Goal: Information Seeking & Learning: Learn about a topic

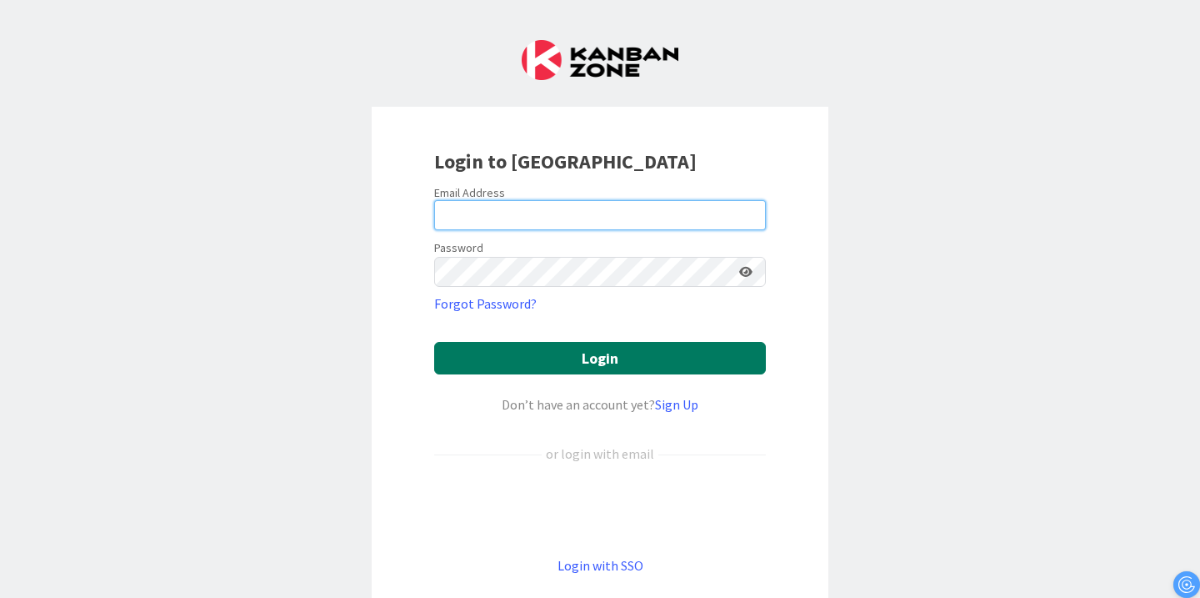
type input "[PERSON_NAME][EMAIL_ADDRESS][PERSON_NAME][DOMAIN_NAME]"
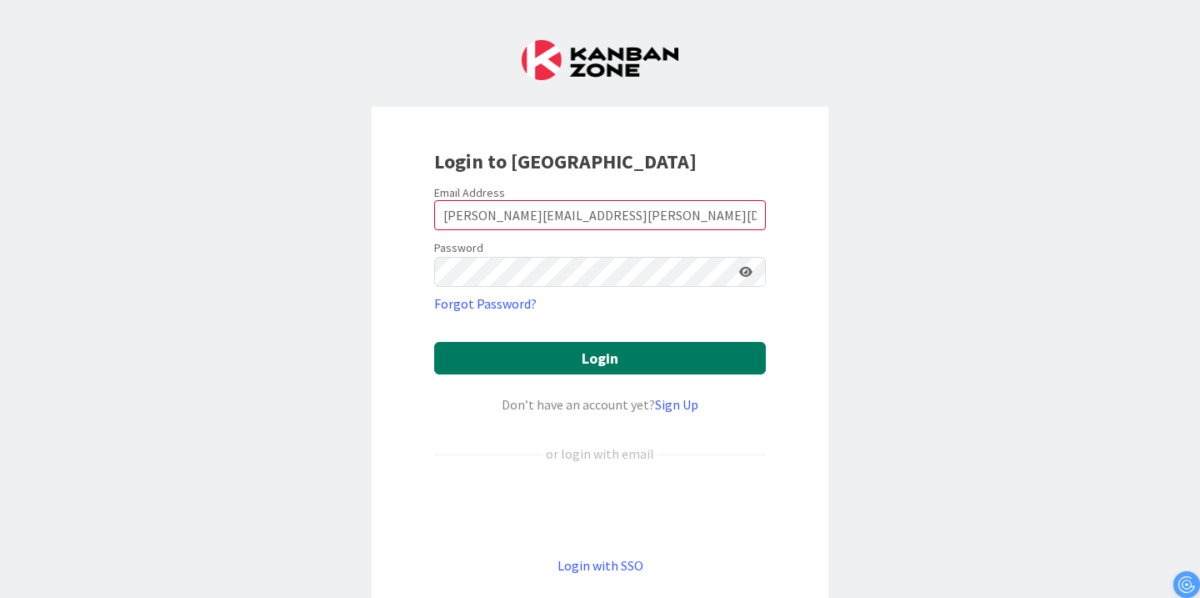
click at [583, 352] on button "Login" at bounding box center [600, 358] width 332 height 33
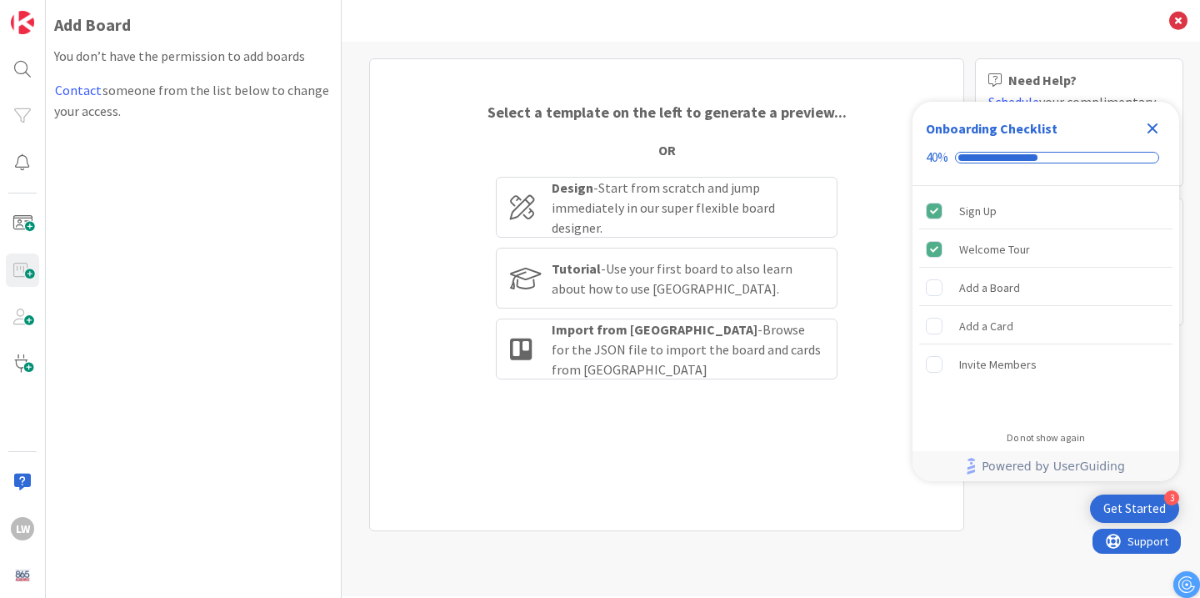
click at [1149, 128] on icon "Close Checklist" at bounding box center [1153, 128] width 20 height 20
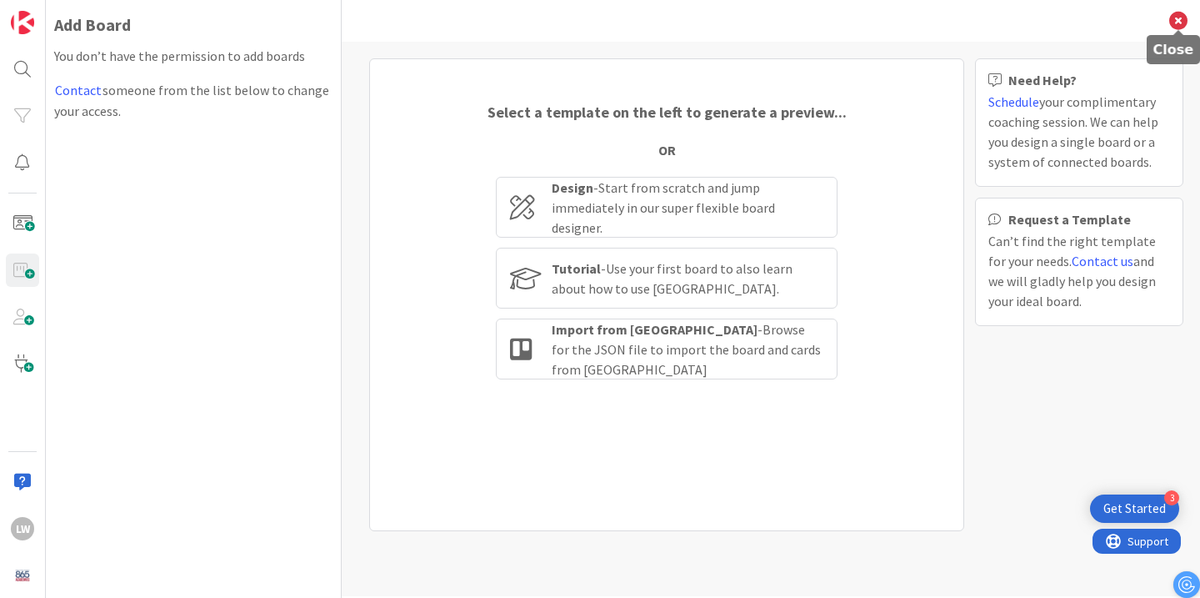
click at [1184, 14] on icon at bounding box center [1178, 21] width 18 height 18
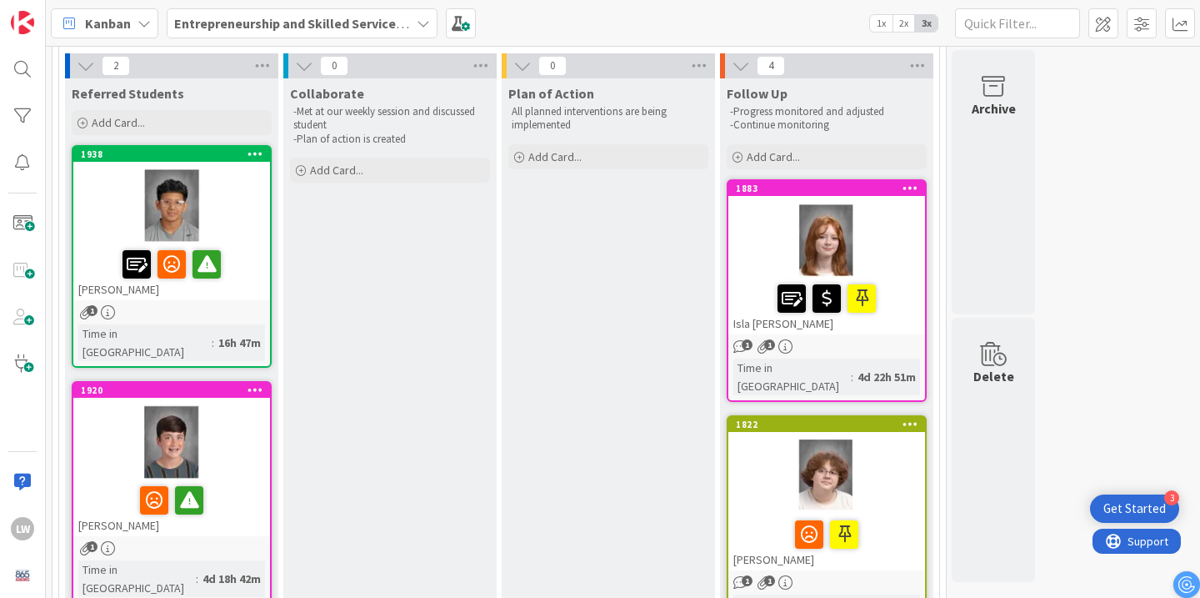
scroll to position [113, 0]
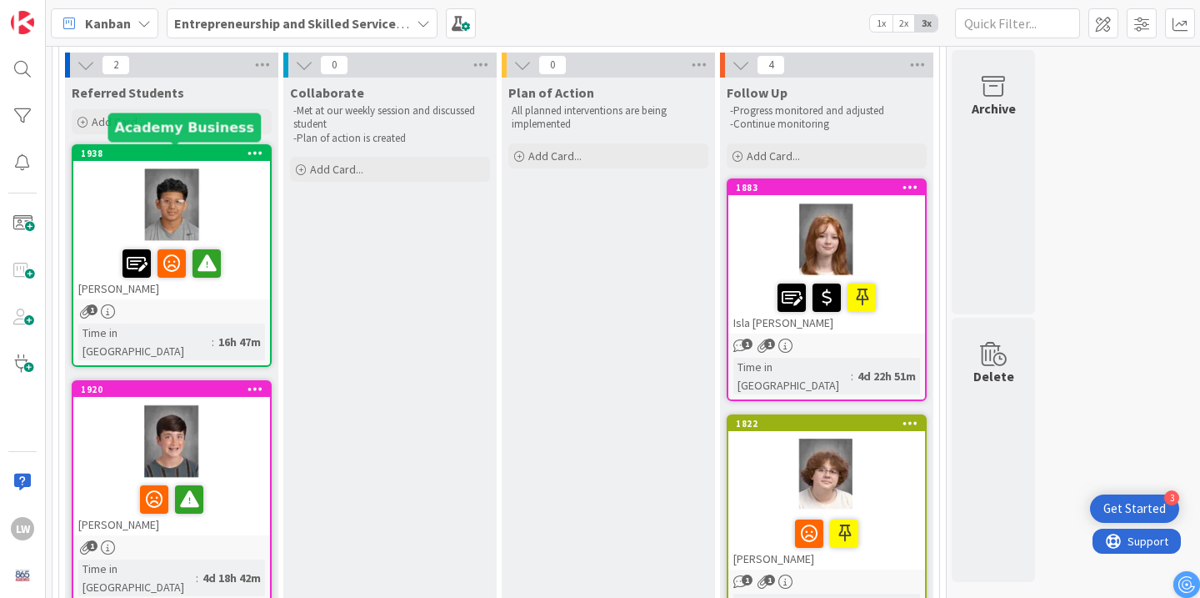
click at [192, 148] on div "1938" at bounding box center [175, 154] width 189 height 12
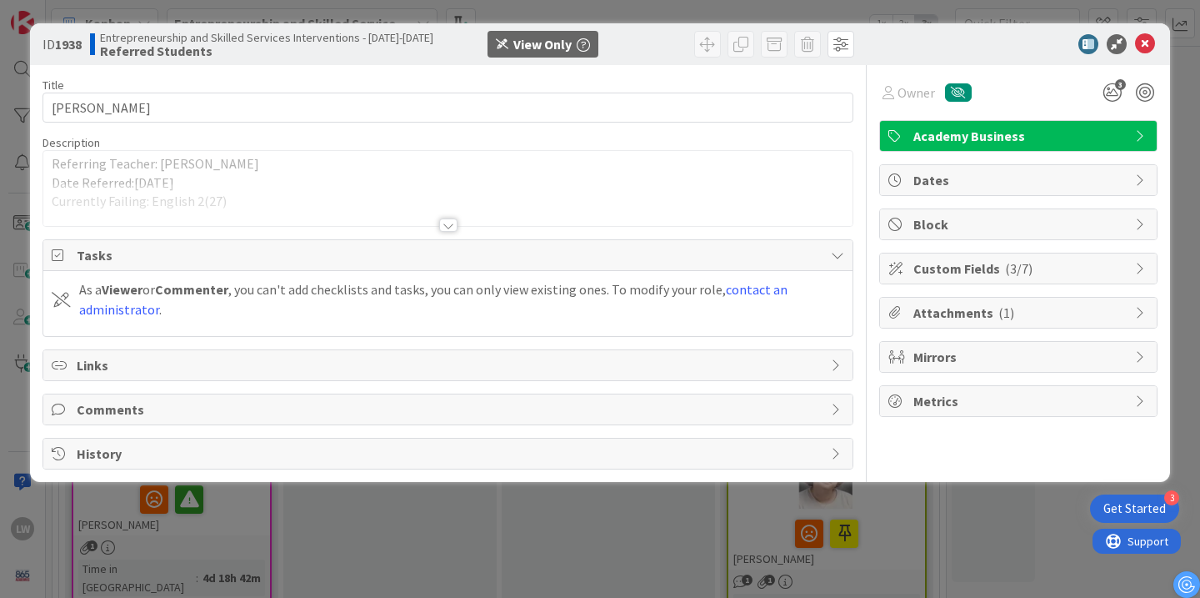
click at [451, 226] on div at bounding box center [448, 224] width 18 height 13
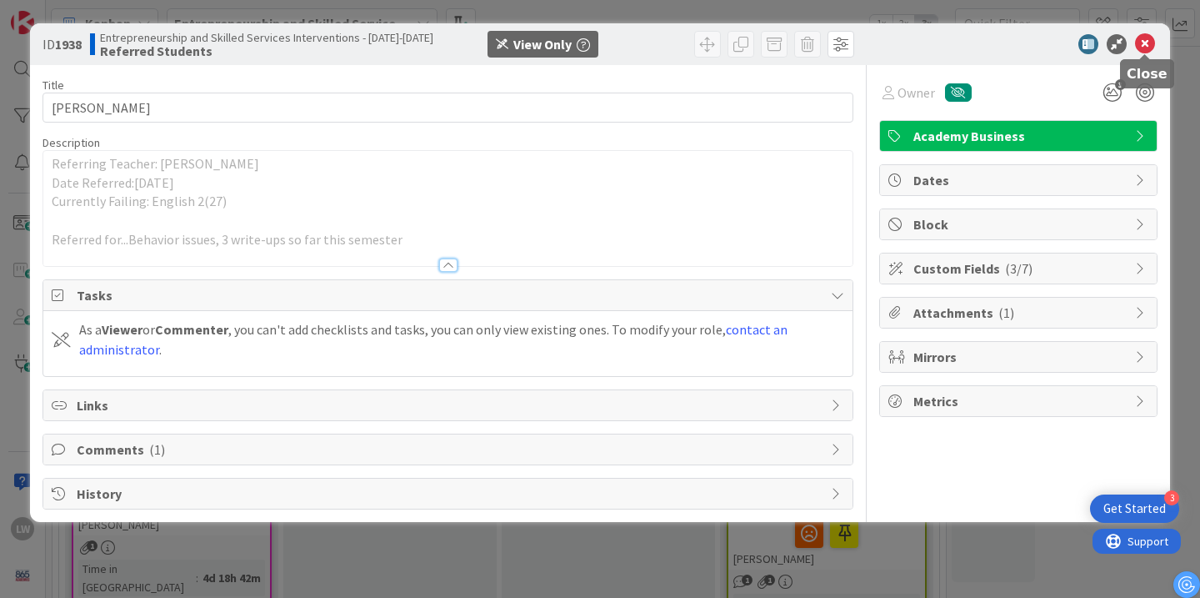
click at [1144, 43] on icon at bounding box center [1145, 44] width 20 height 20
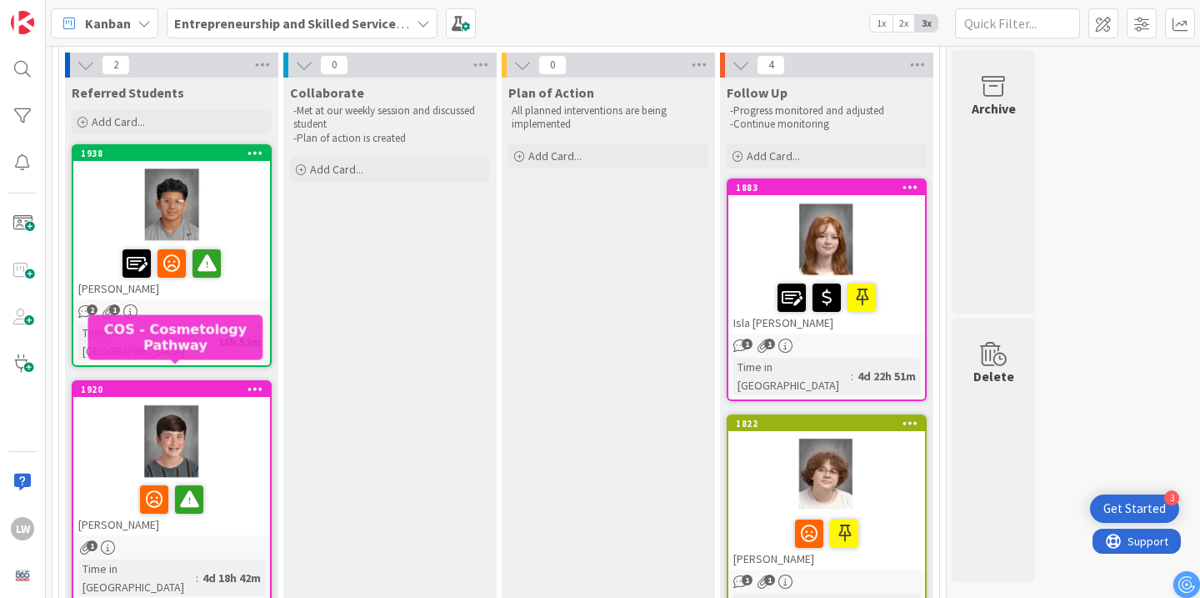
click at [146, 383] on div "1920" at bounding box center [175, 389] width 189 height 12
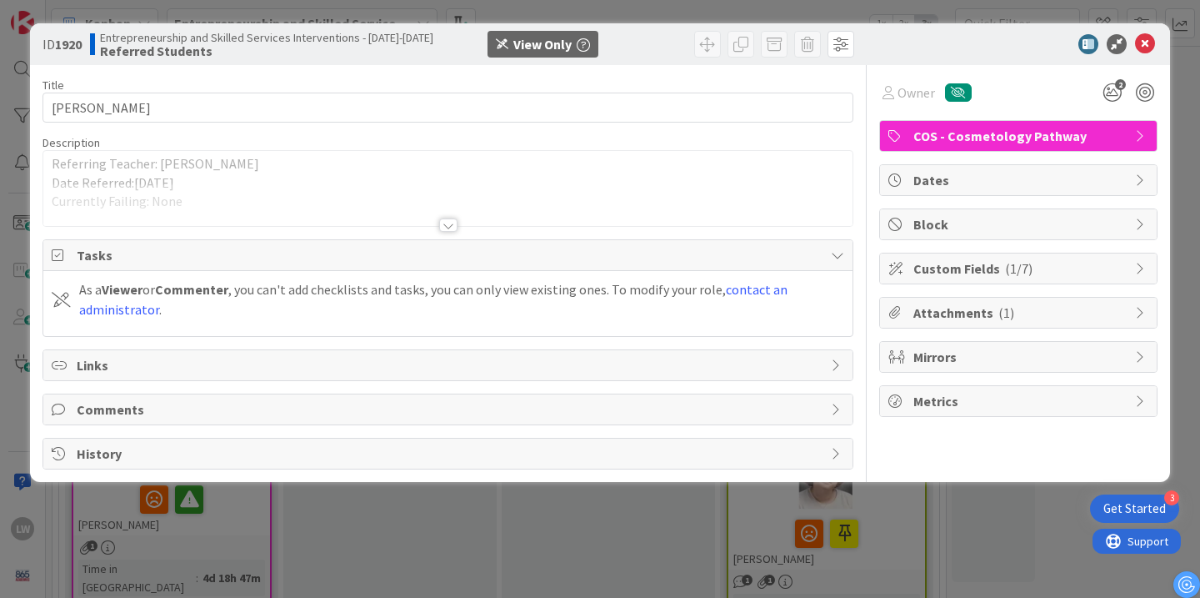
click at [448, 223] on div at bounding box center [448, 224] width 18 height 13
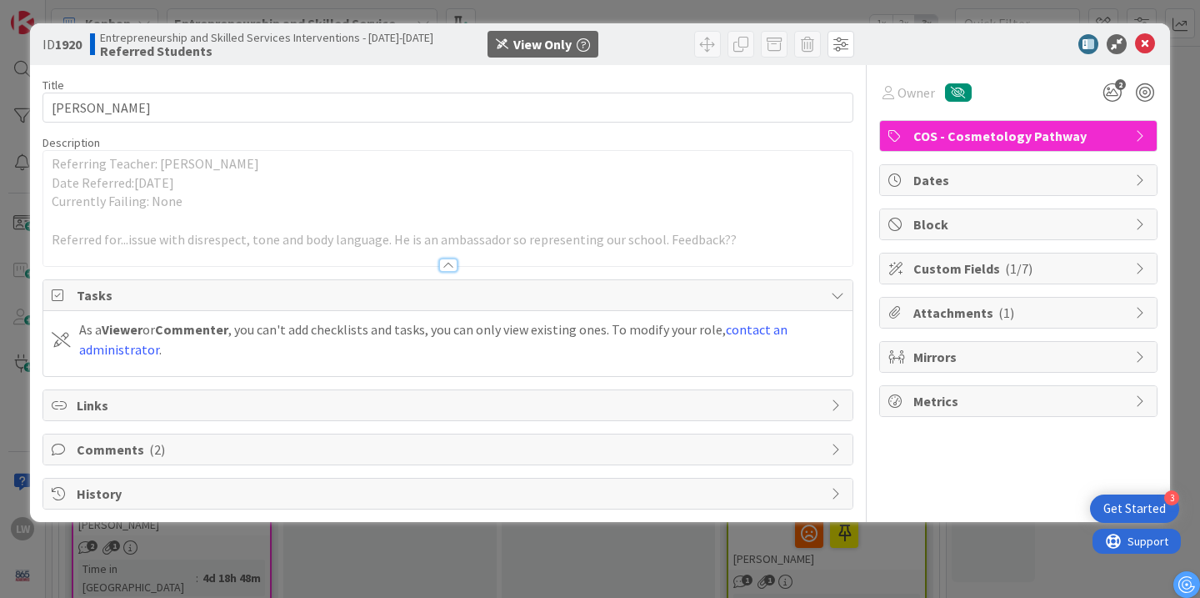
click at [450, 266] on div at bounding box center [448, 264] width 18 height 13
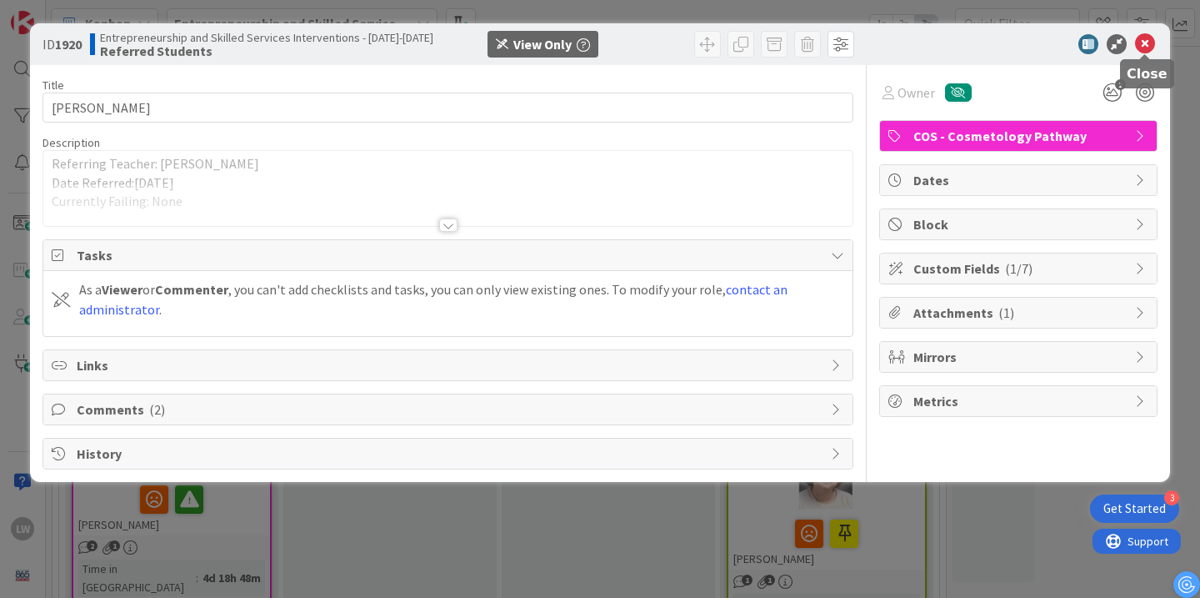
click at [1140, 45] on icon at bounding box center [1145, 44] width 20 height 20
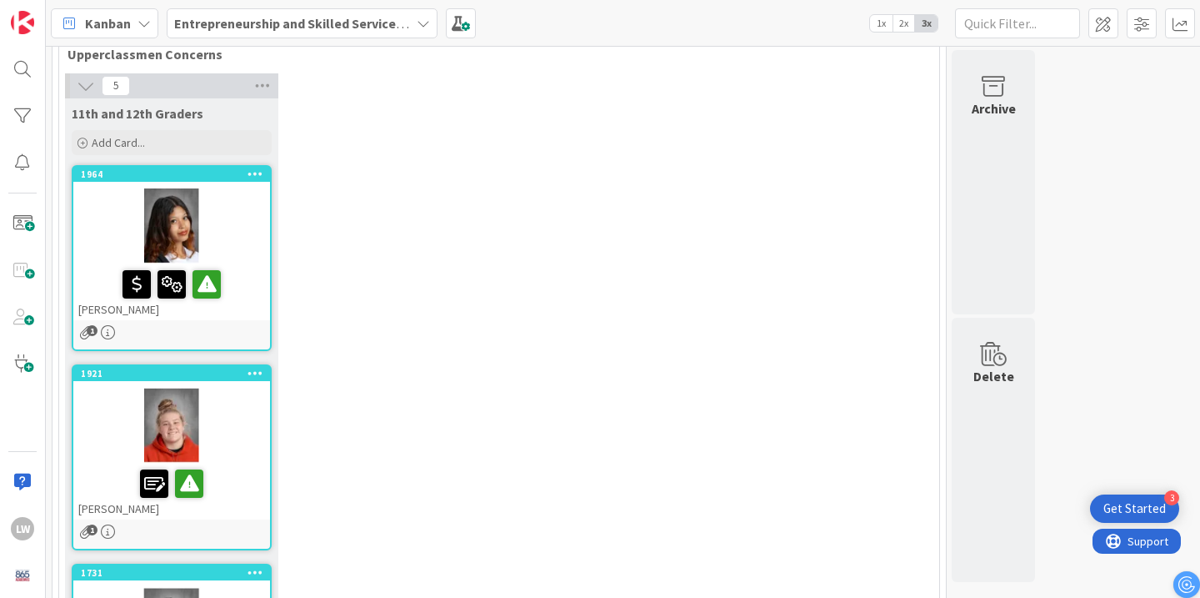
scroll to position [1289, 0]
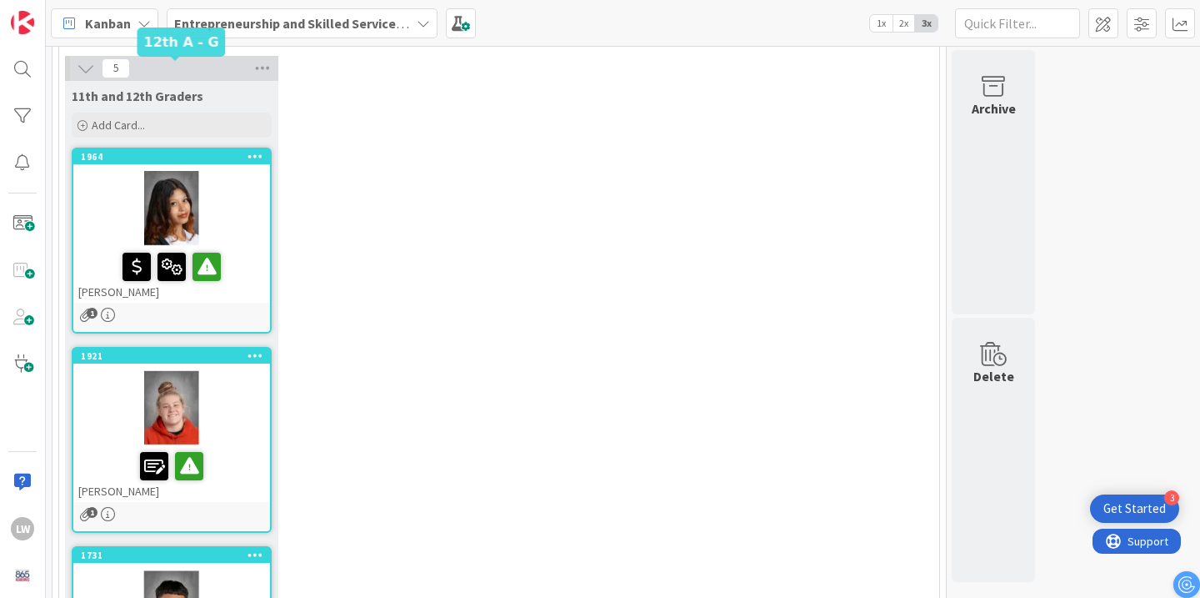
click at [206, 151] on div "1964" at bounding box center [175, 157] width 189 height 12
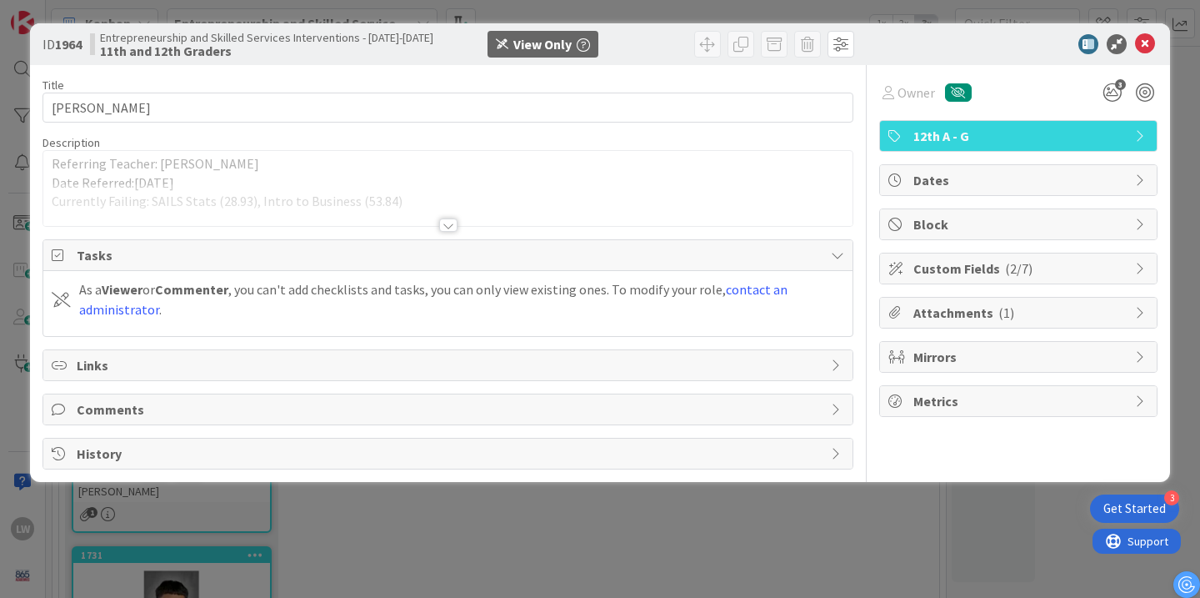
click at [446, 223] on div at bounding box center [448, 224] width 18 height 13
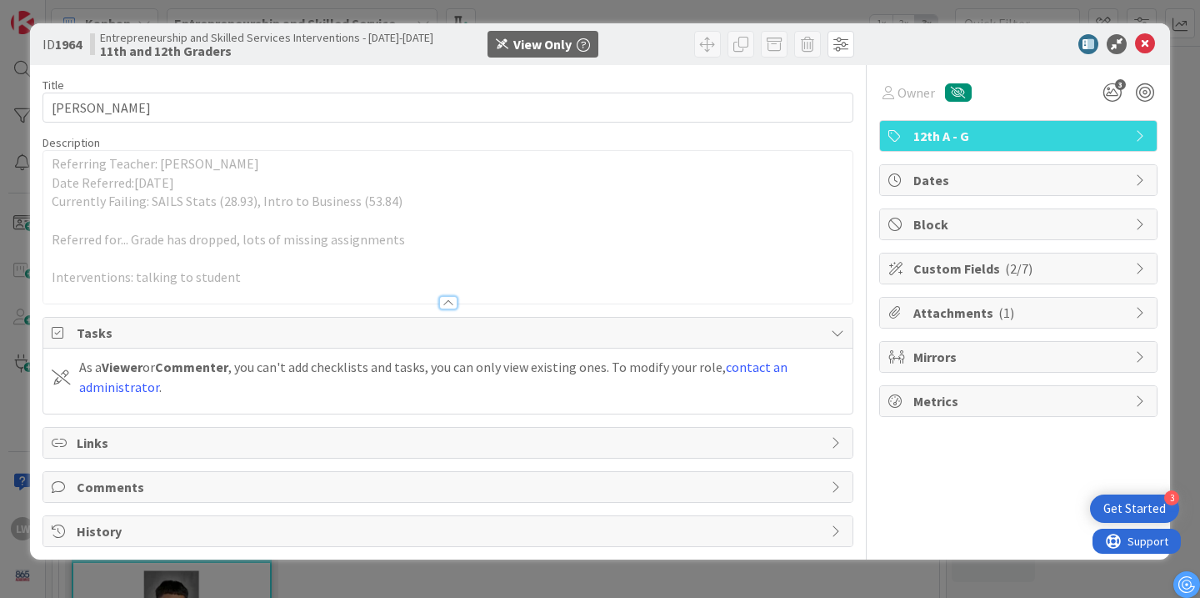
click at [447, 304] on div at bounding box center [448, 302] width 18 height 13
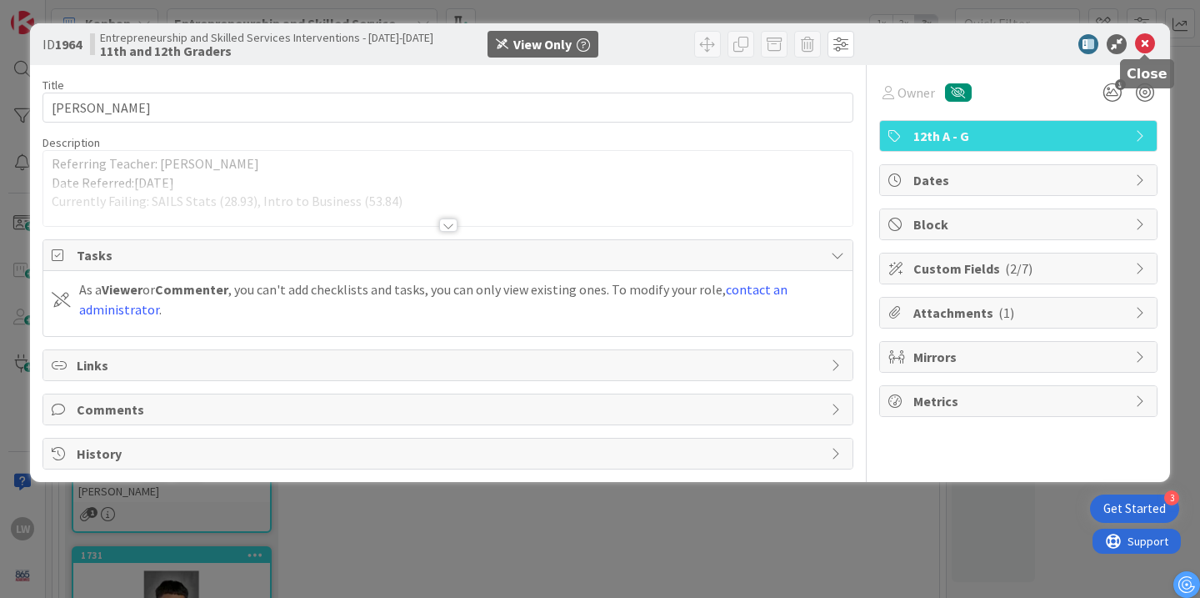
click at [1147, 42] on icon at bounding box center [1145, 44] width 20 height 20
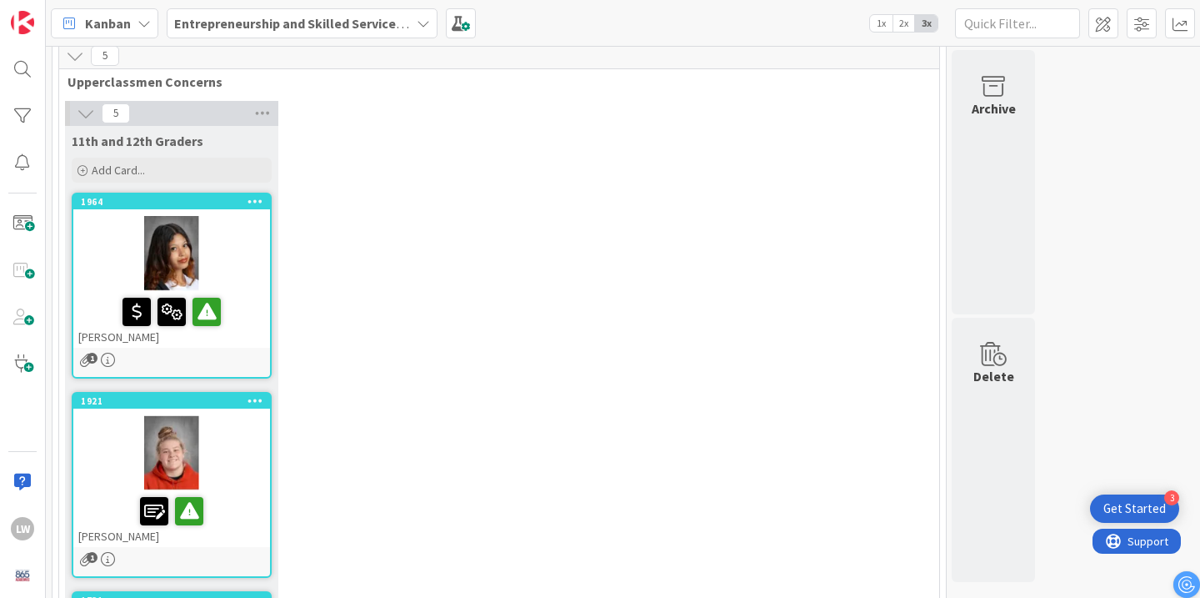
scroll to position [1249, 0]
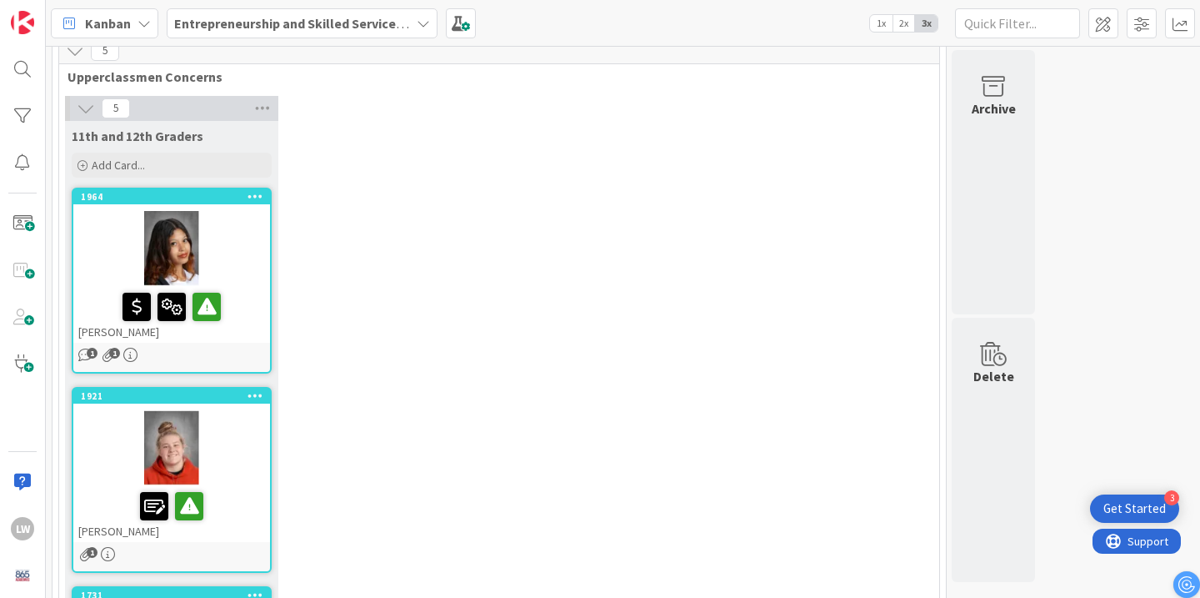
click at [87, 348] on icon "1" at bounding box center [85, 355] width 14 height 14
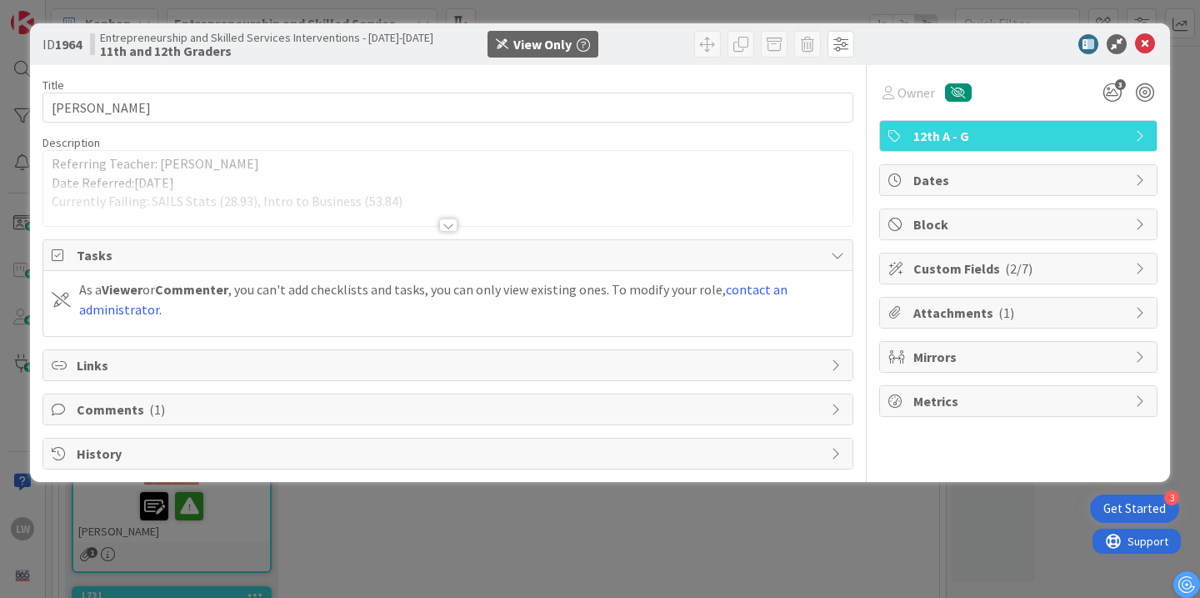
click at [446, 227] on div at bounding box center [448, 224] width 18 height 13
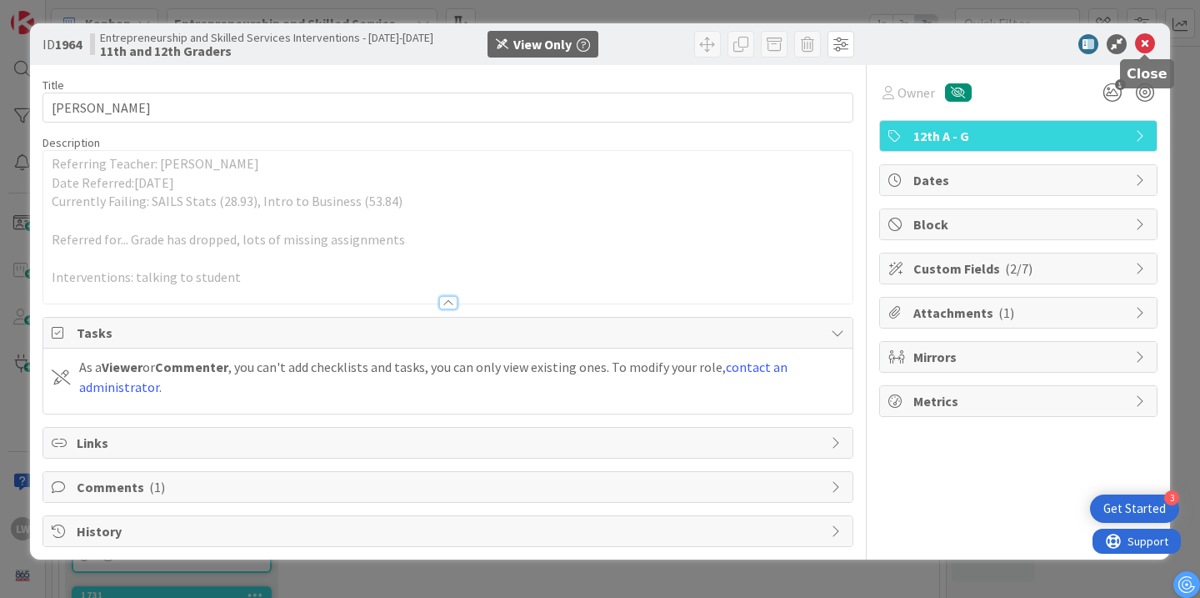
click at [1150, 40] on icon at bounding box center [1145, 44] width 20 height 20
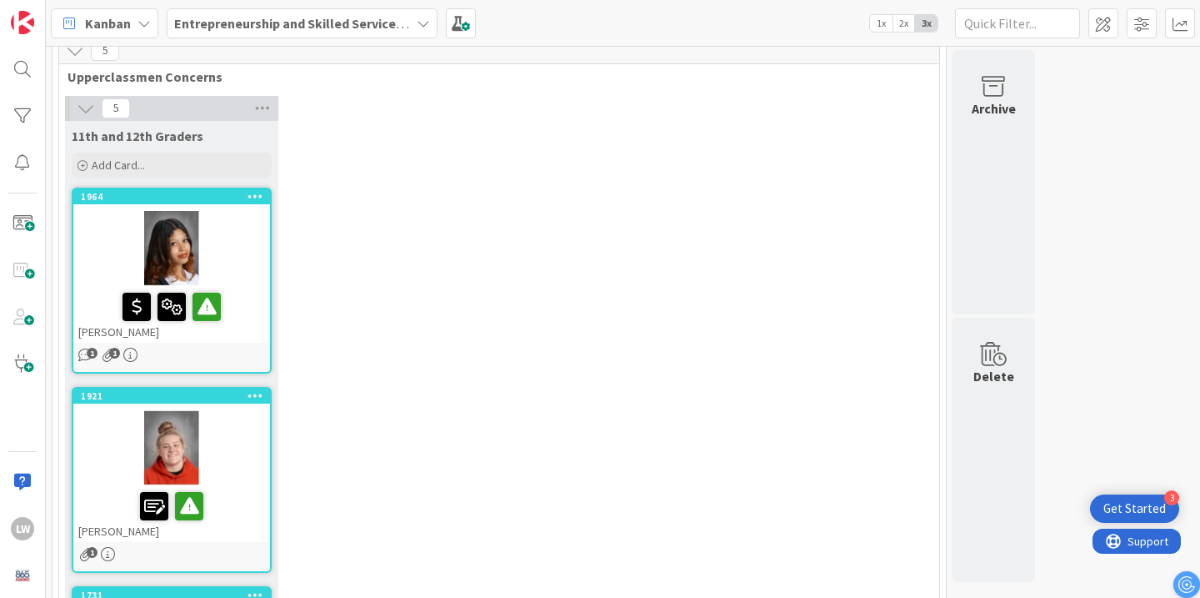
click at [172, 410] on div at bounding box center [171, 447] width 197 height 75
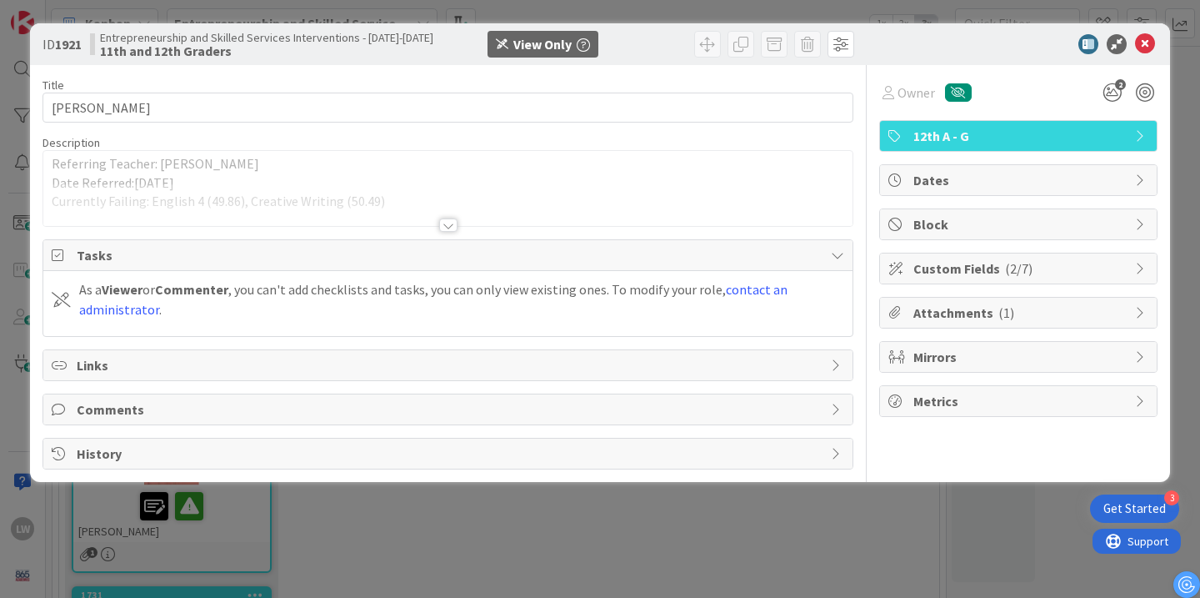
click at [453, 223] on div at bounding box center [448, 224] width 18 height 13
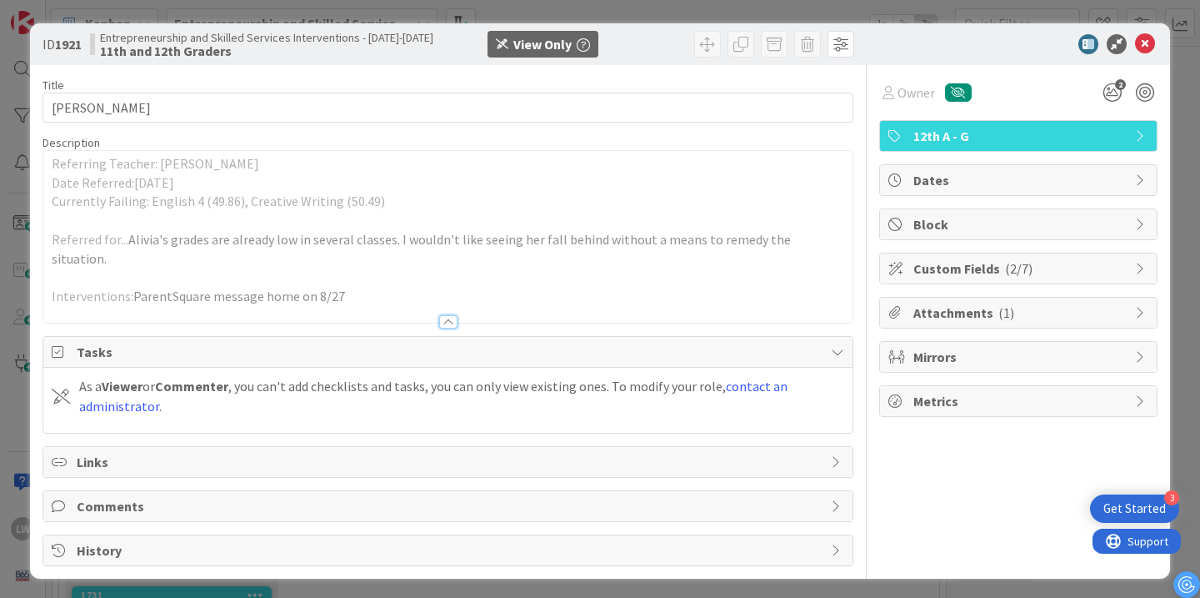
click at [982, 313] on span "Attachments ( 1 )" at bounding box center [1020, 313] width 213 height 20
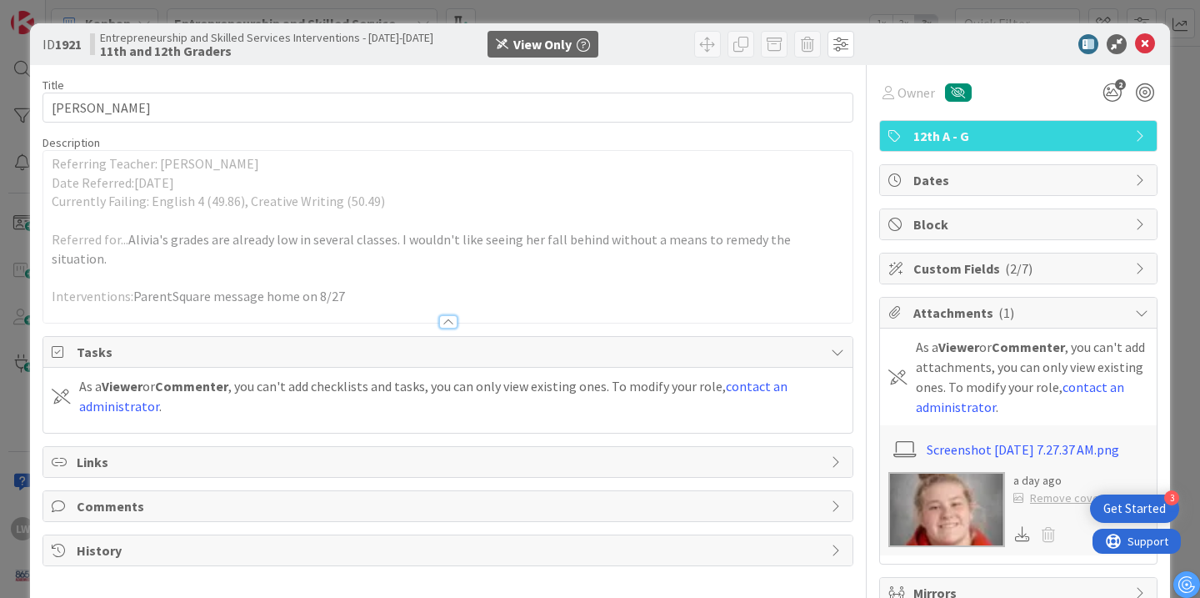
click at [448, 315] on div at bounding box center [448, 321] width 18 height 13
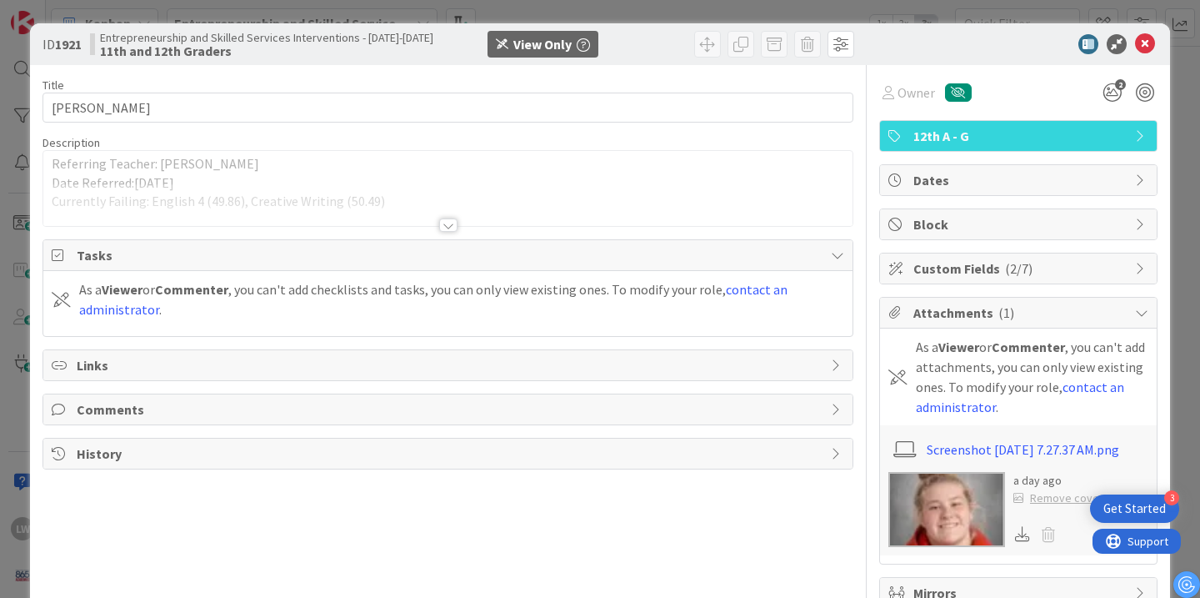
scroll to position [99, 0]
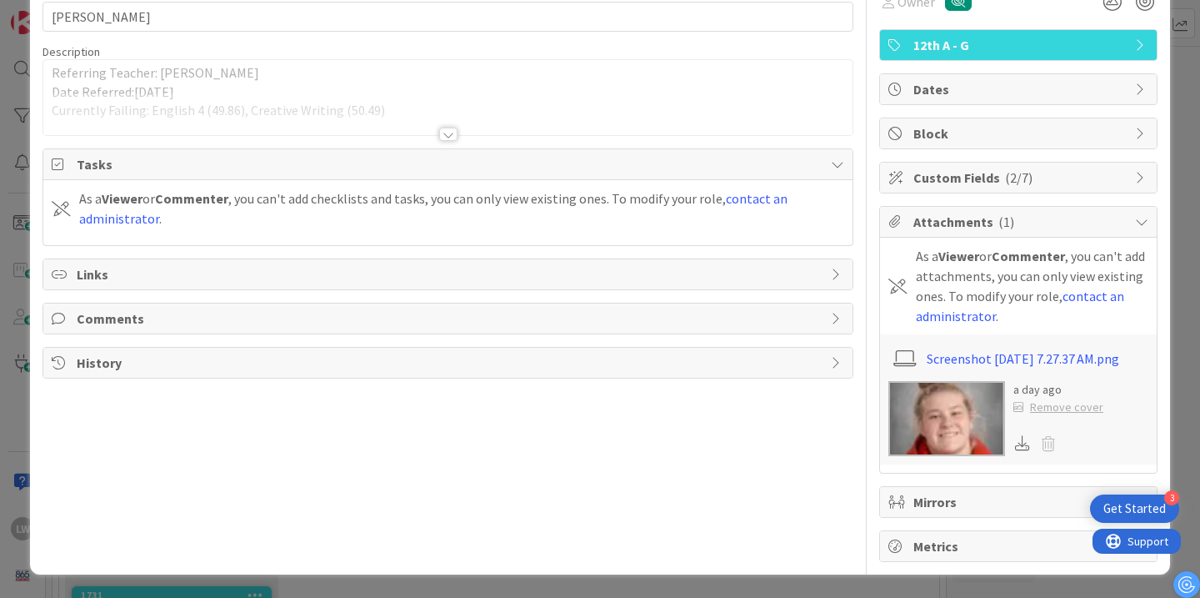
click at [420, 308] on span "Comments" at bounding box center [450, 318] width 746 height 20
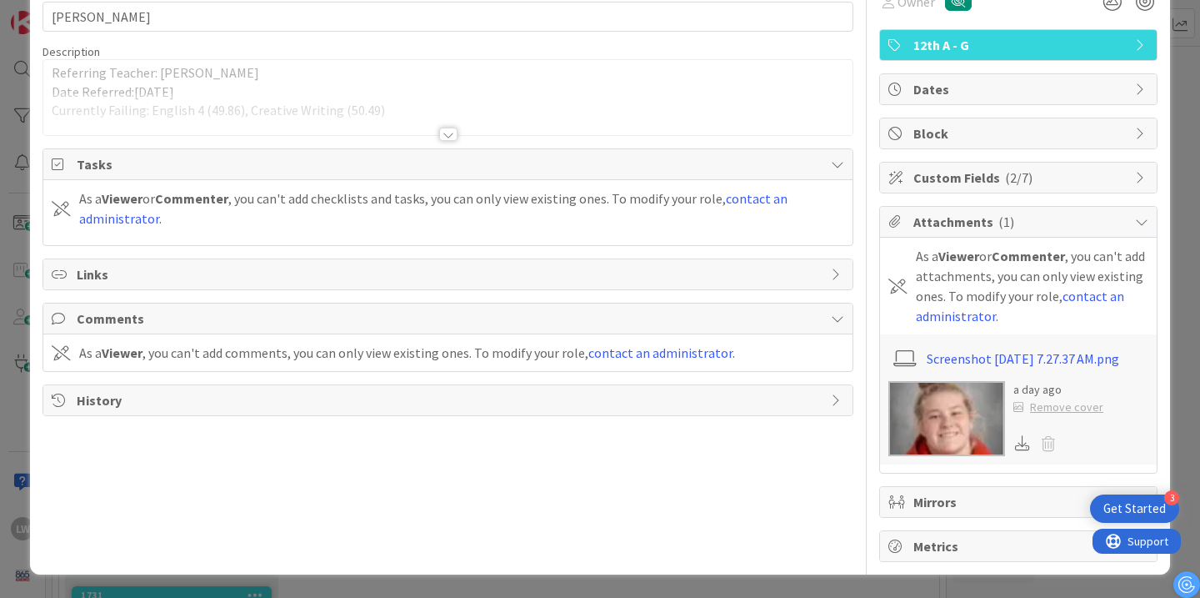
click at [418, 308] on span "Comments" at bounding box center [450, 318] width 746 height 20
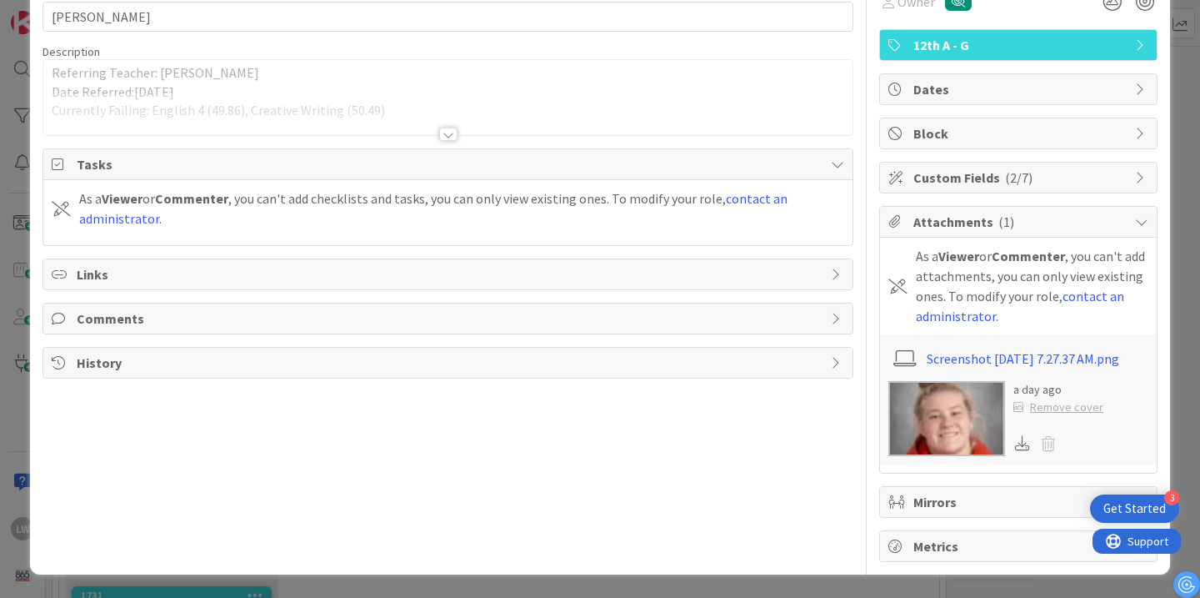
click at [450, 128] on div at bounding box center [448, 134] width 18 height 13
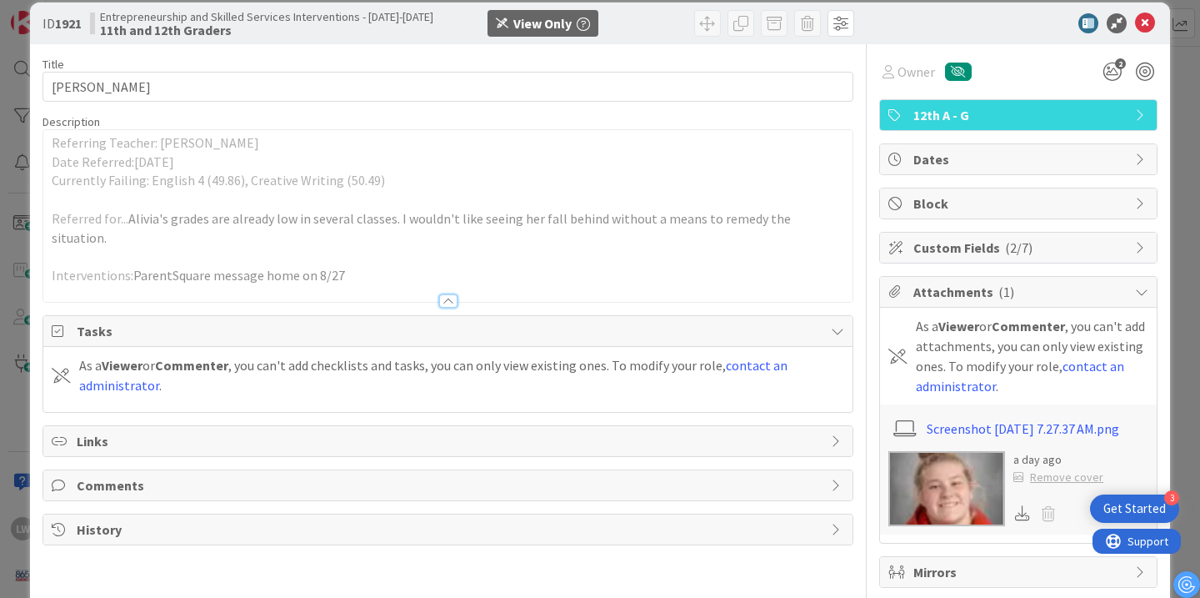
scroll to position [10, 0]
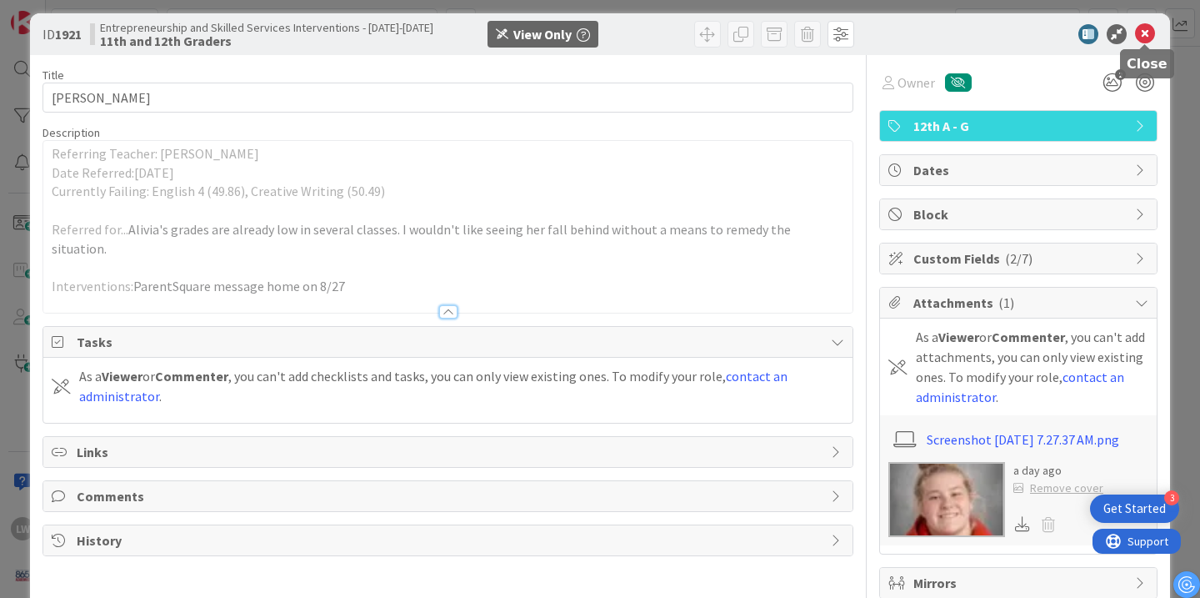
click at [1141, 30] on icon at bounding box center [1145, 34] width 20 height 20
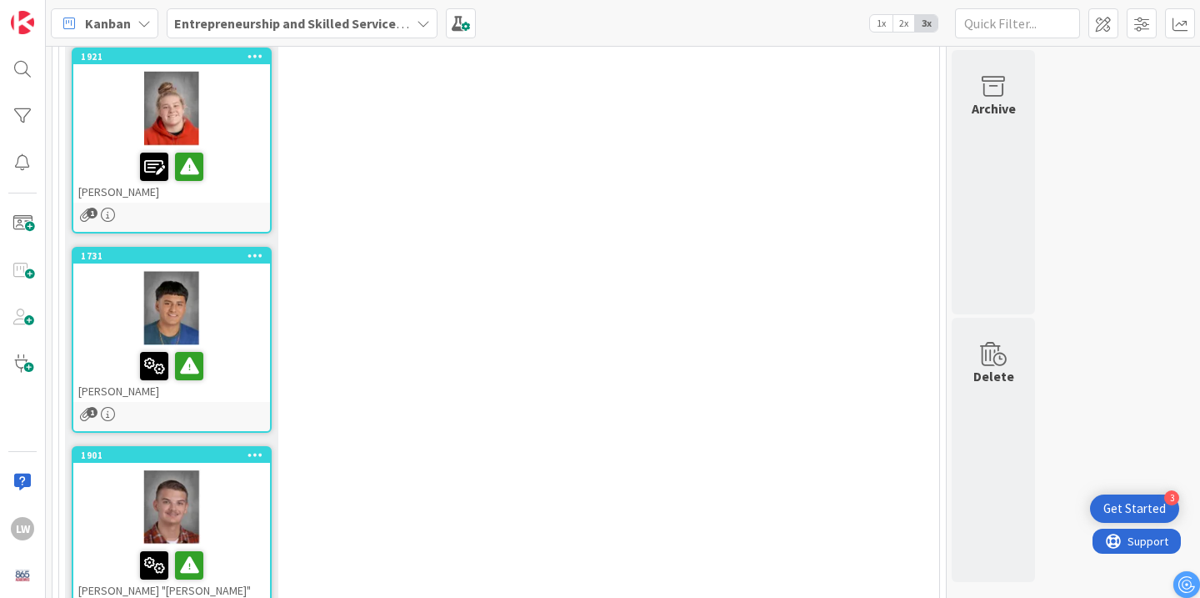
scroll to position [1585, 0]
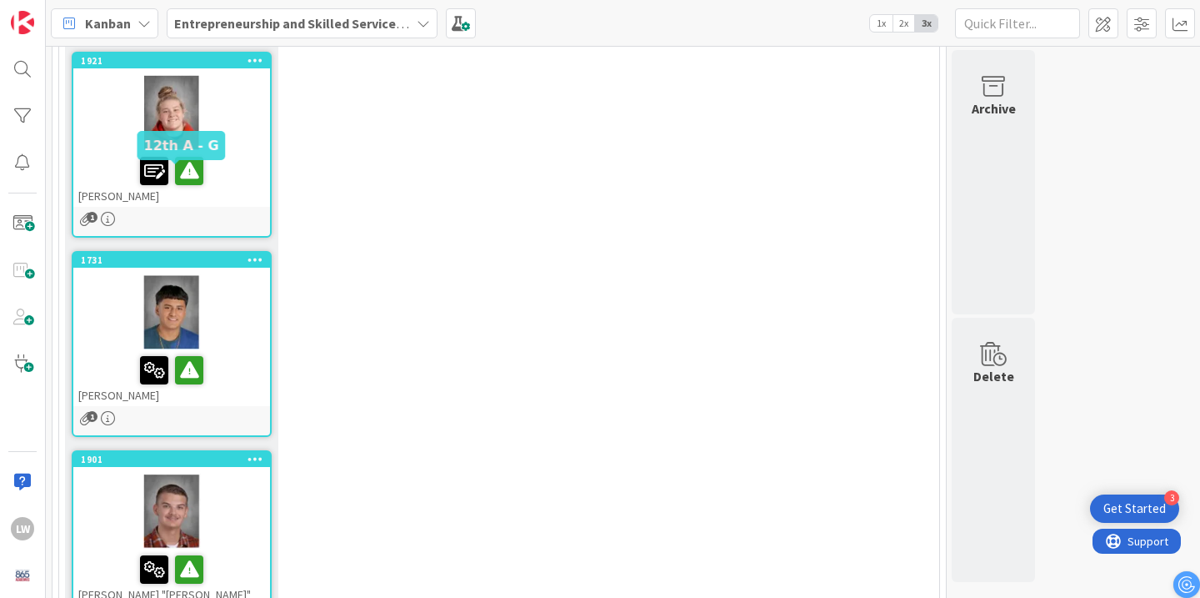
click at [160, 254] on div "1731" at bounding box center [175, 260] width 189 height 12
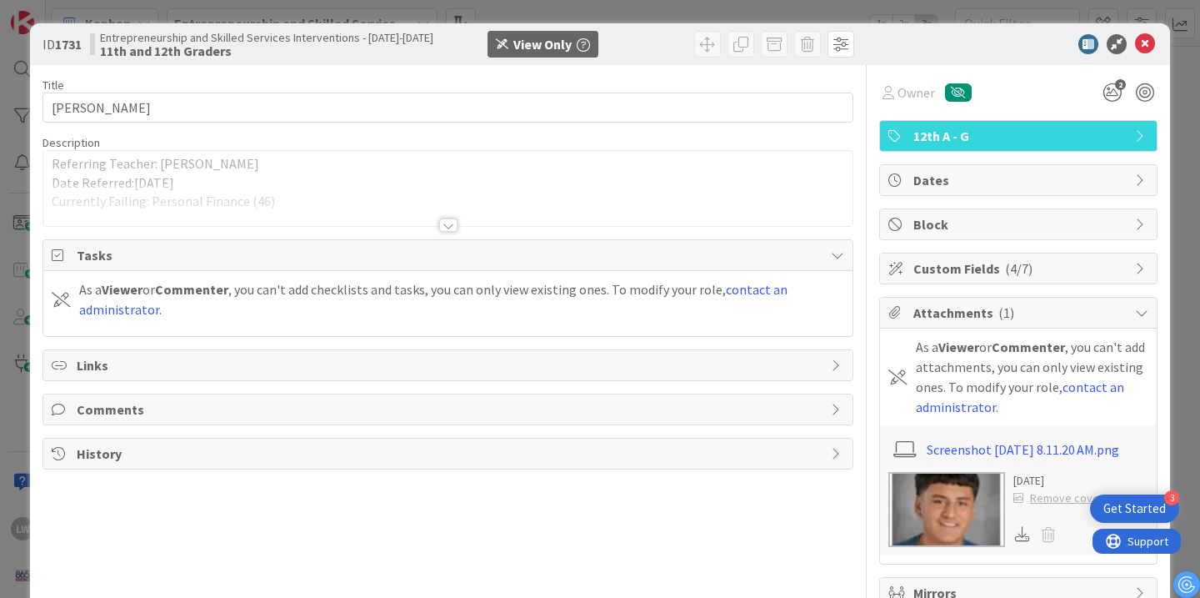
click at [445, 226] on div at bounding box center [448, 224] width 18 height 13
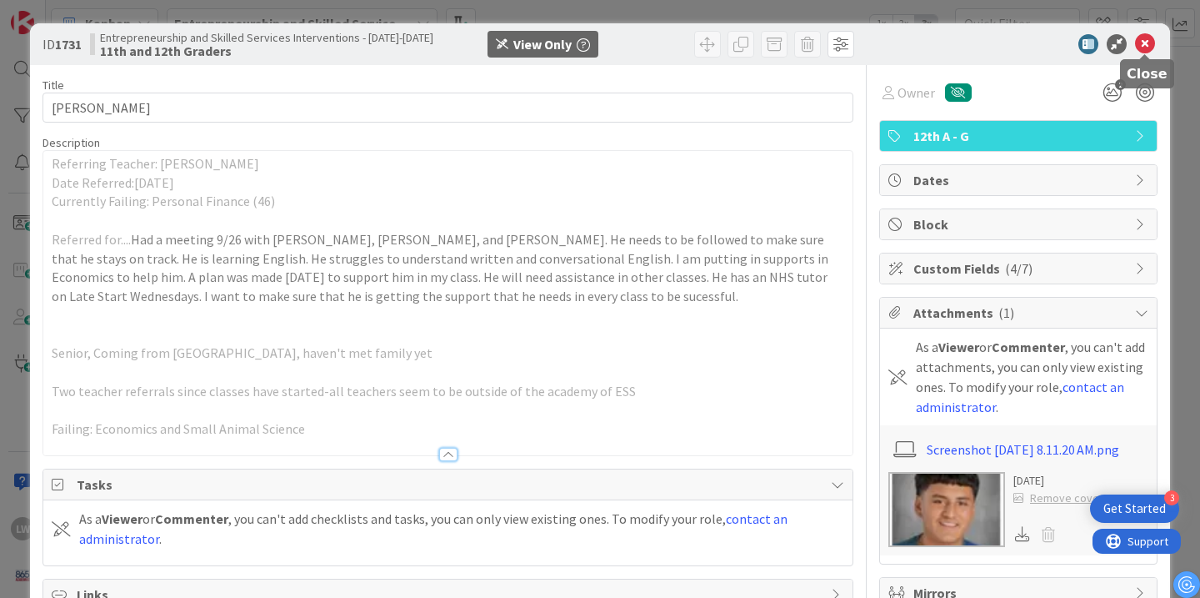
click at [1144, 42] on icon at bounding box center [1145, 44] width 20 height 20
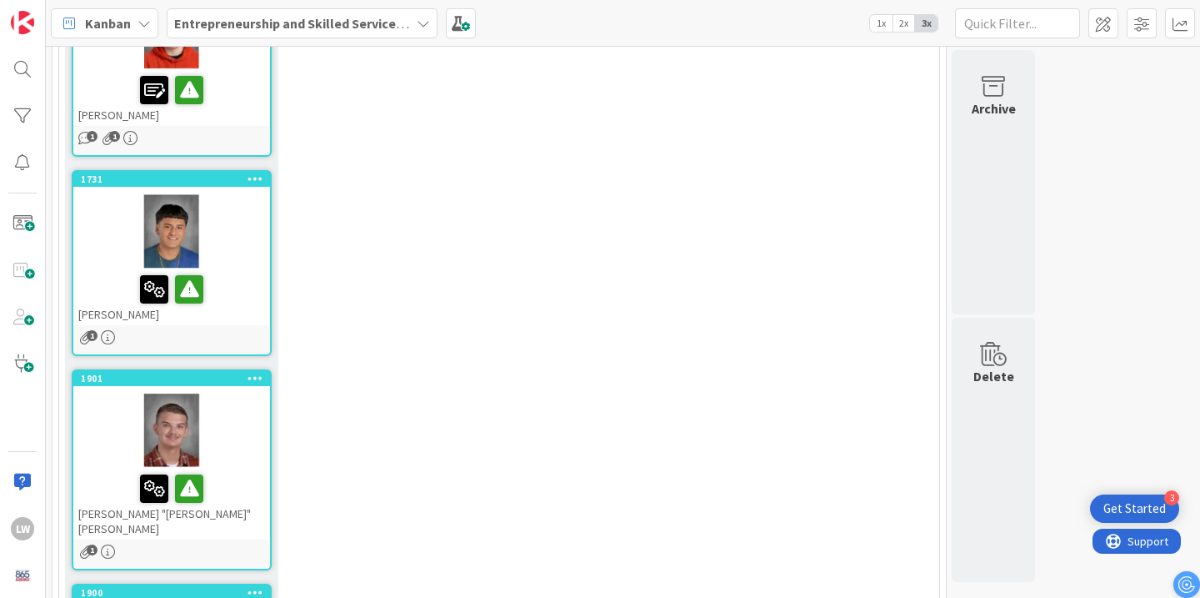
scroll to position [1696, 0]
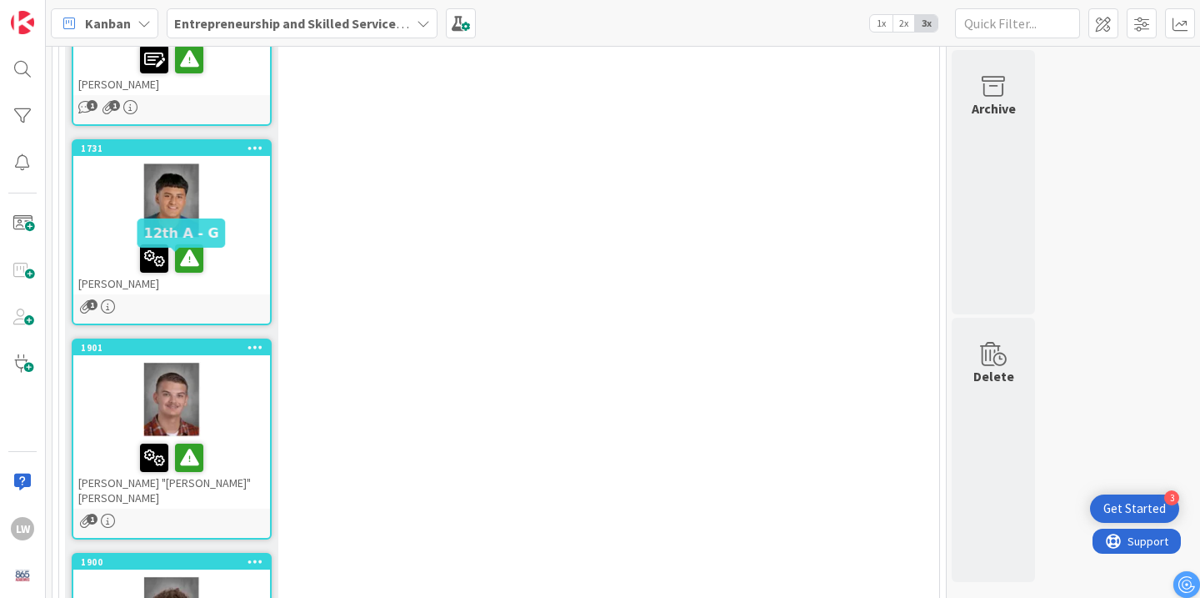
click at [188, 342] on div "1901" at bounding box center [175, 348] width 189 height 12
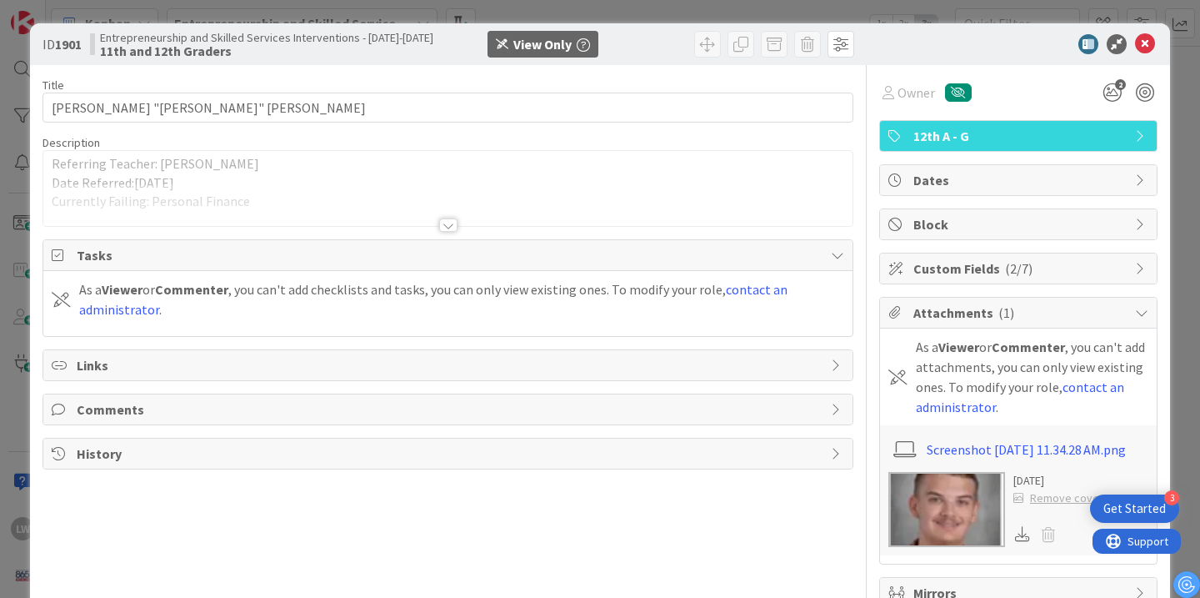
click at [448, 227] on div at bounding box center [448, 224] width 18 height 13
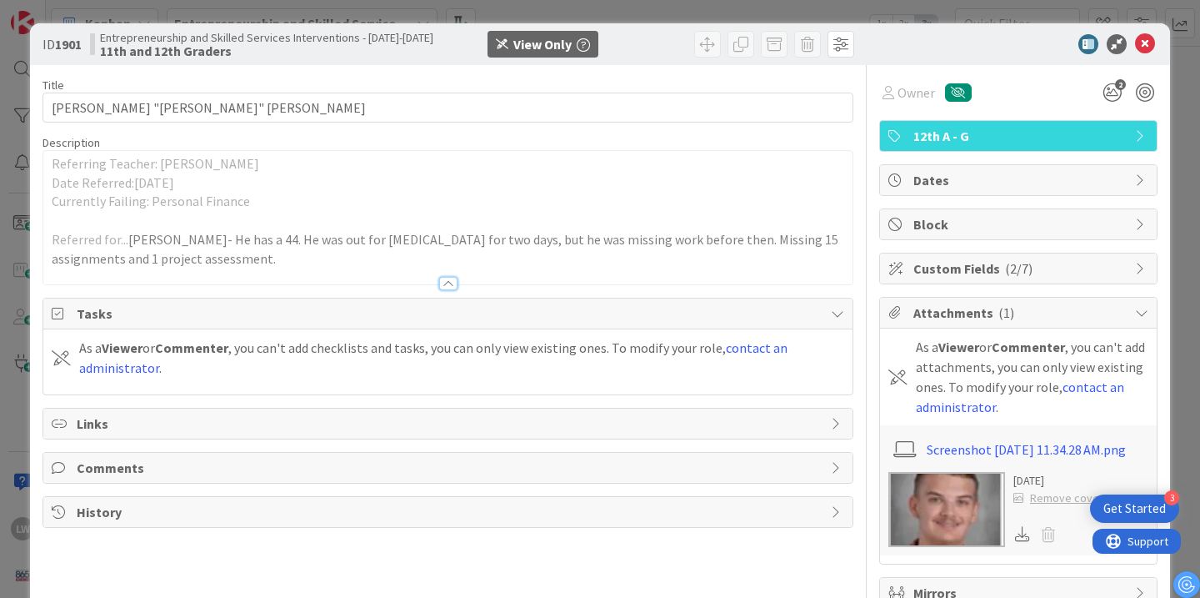
click at [445, 281] on div at bounding box center [448, 283] width 18 height 13
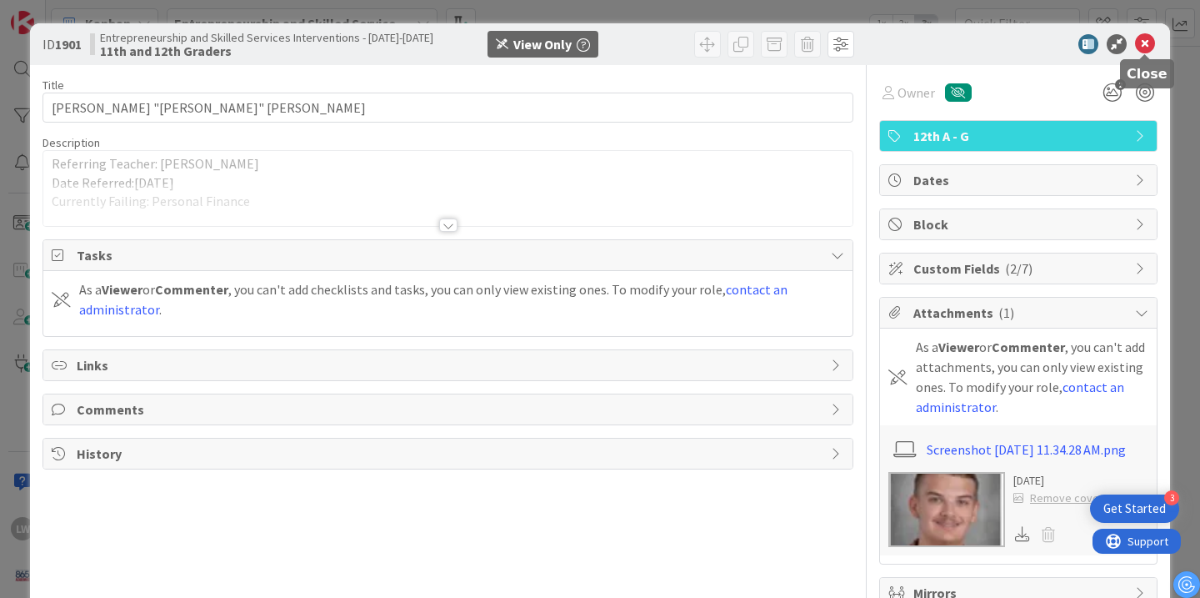
click at [1148, 44] on icon at bounding box center [1145, 44] width 20 height 20
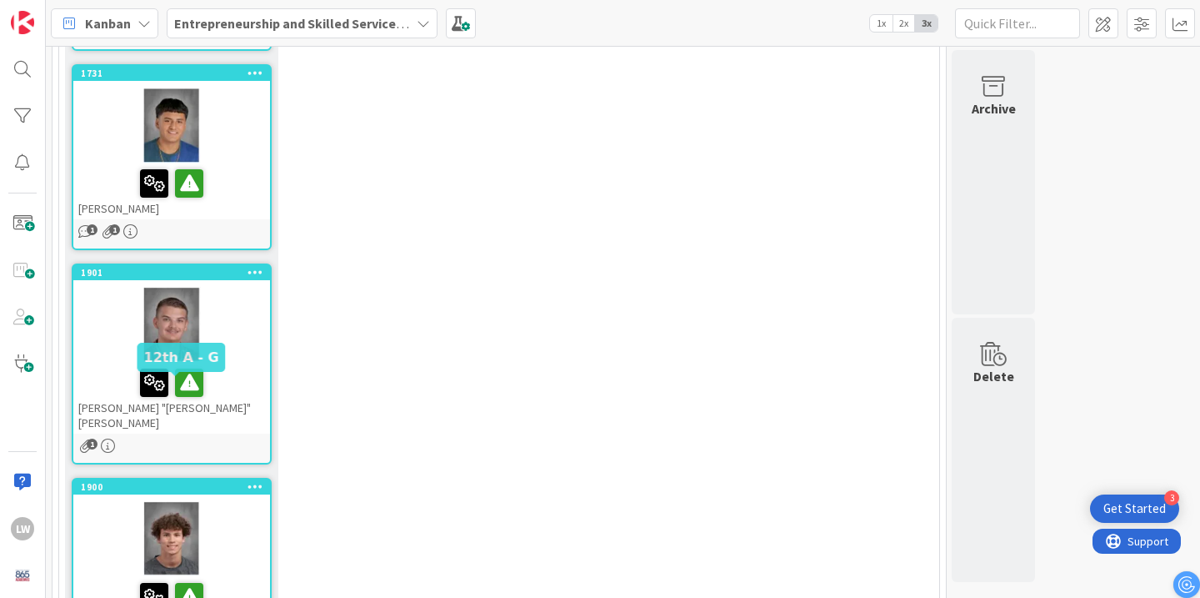
click at [217, 481] on div "1900" at bounding box center [175, 487] width 189 height 12
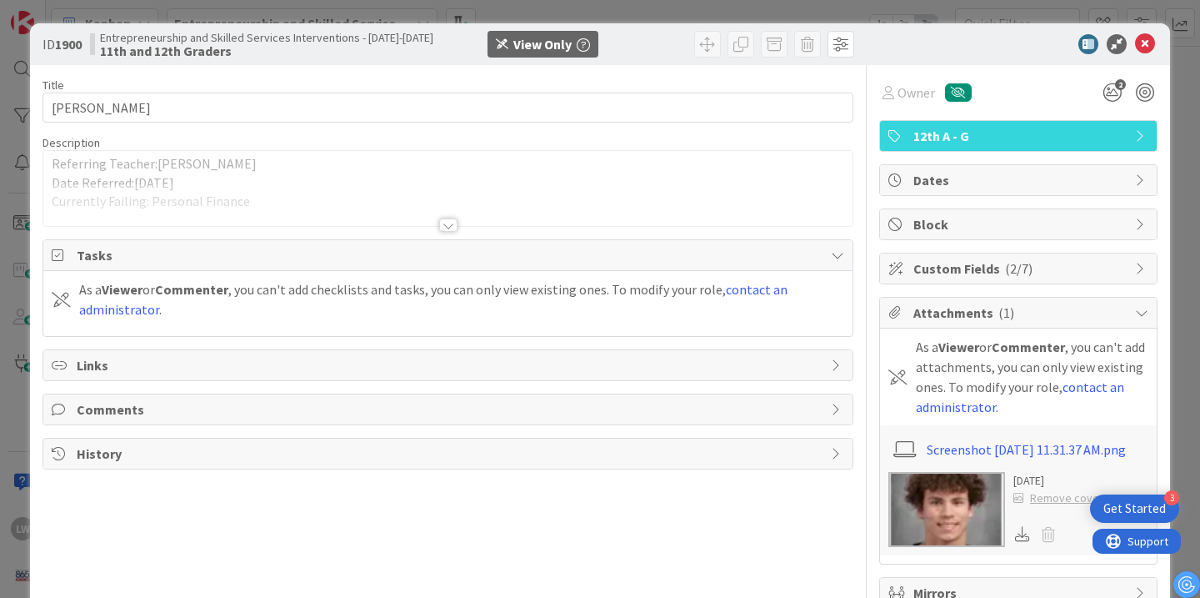
click at [442, 223] on div at bounding box center [448, 224] width 18 height 13
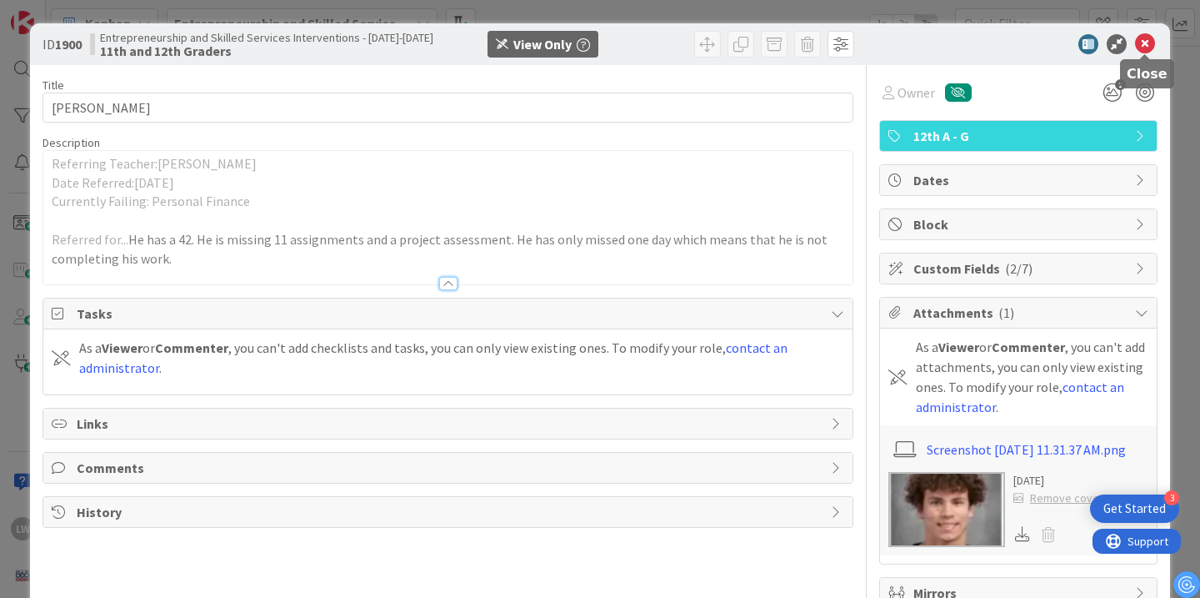
click at [1146, 43] on icon at bounding box center [1145, 44] width 20 height 20
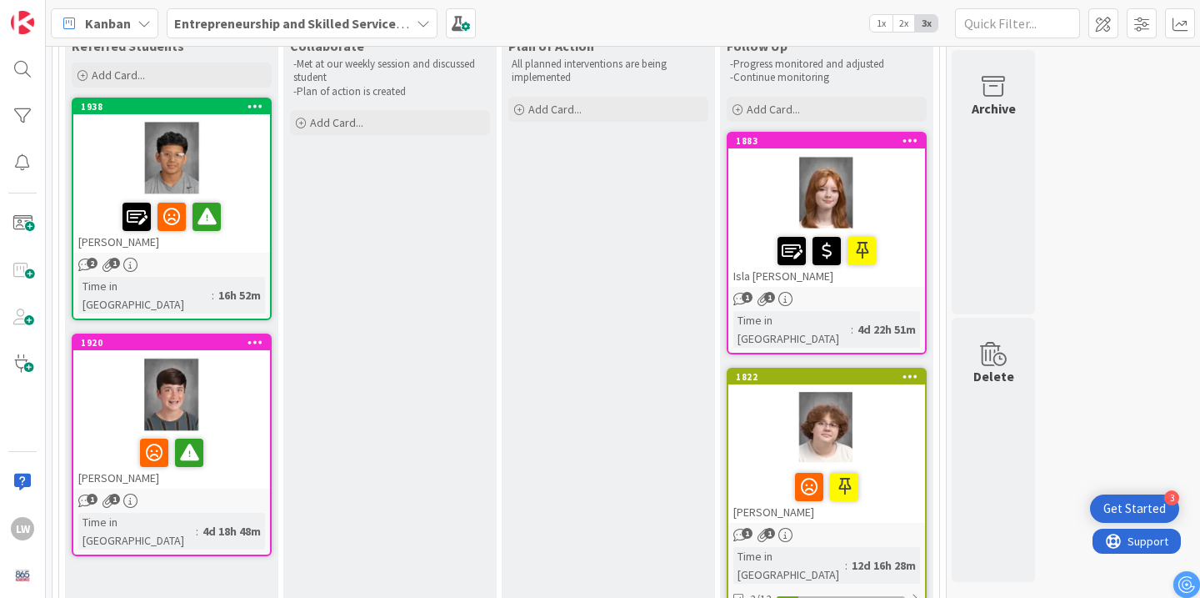
scroll to position [156, 0]
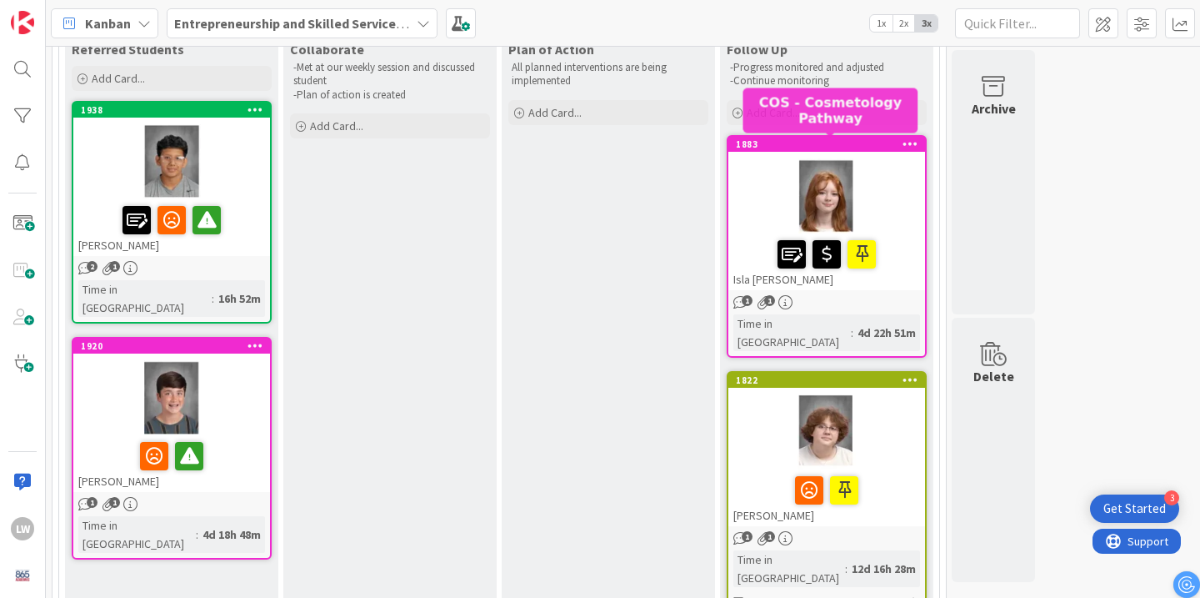
click at [802, 140] on div "1883" at bounding box center [830, 144] width 189 height 12
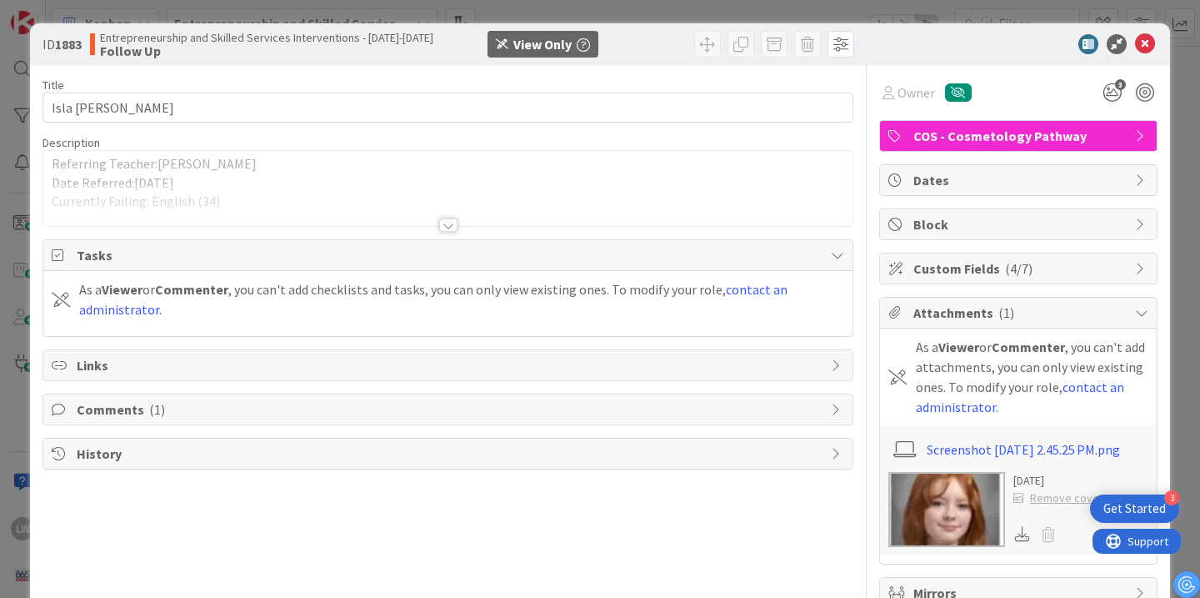
click at [450, 228] on div at bounding box center [448, 224] width 18 height 13
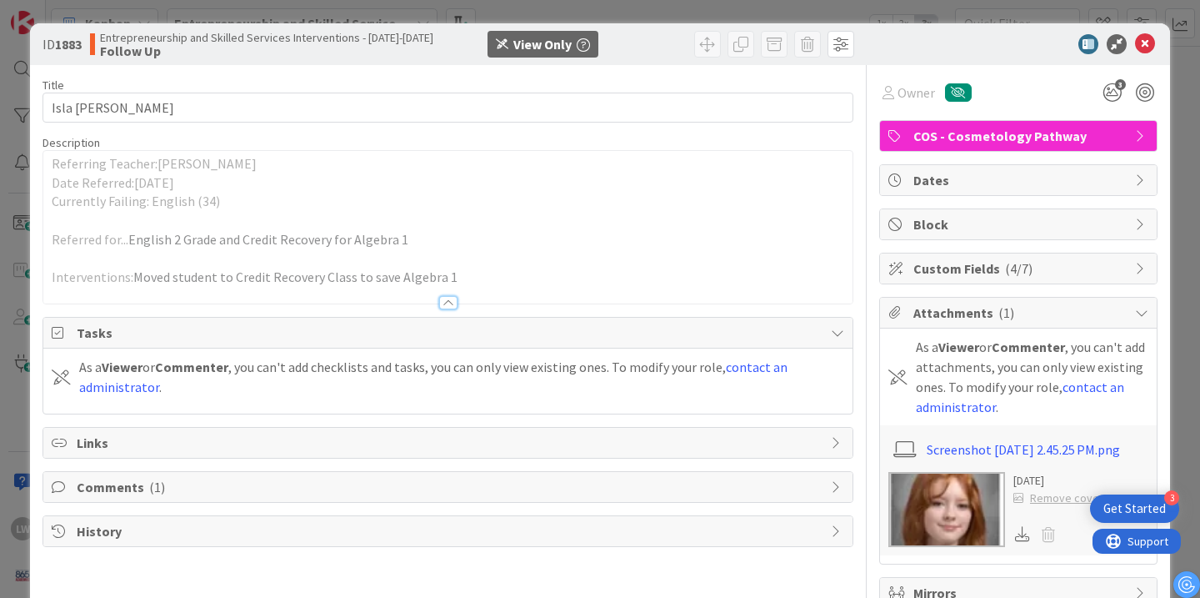
click at [446, 298] on div at bounding box center [448, 302] width 18 height 13
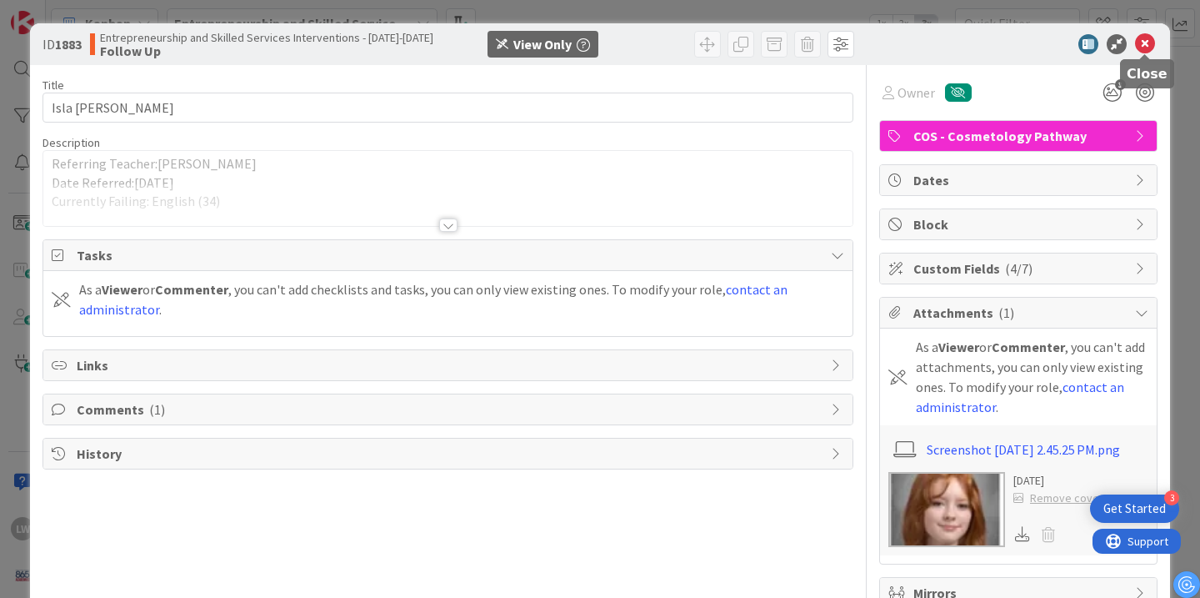
click at [1139, 49] on icon at bounding box center [1145, 44] width 20 height 20
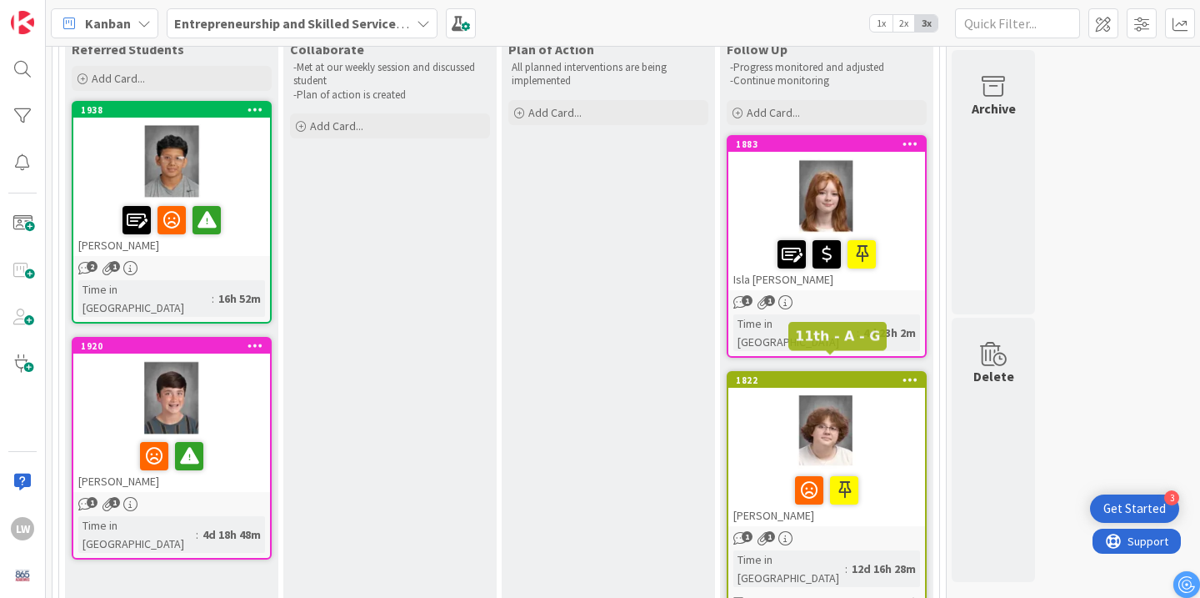
click at [814, 374] on div "1822" at bounding box center [830, 380] width 189 height 12
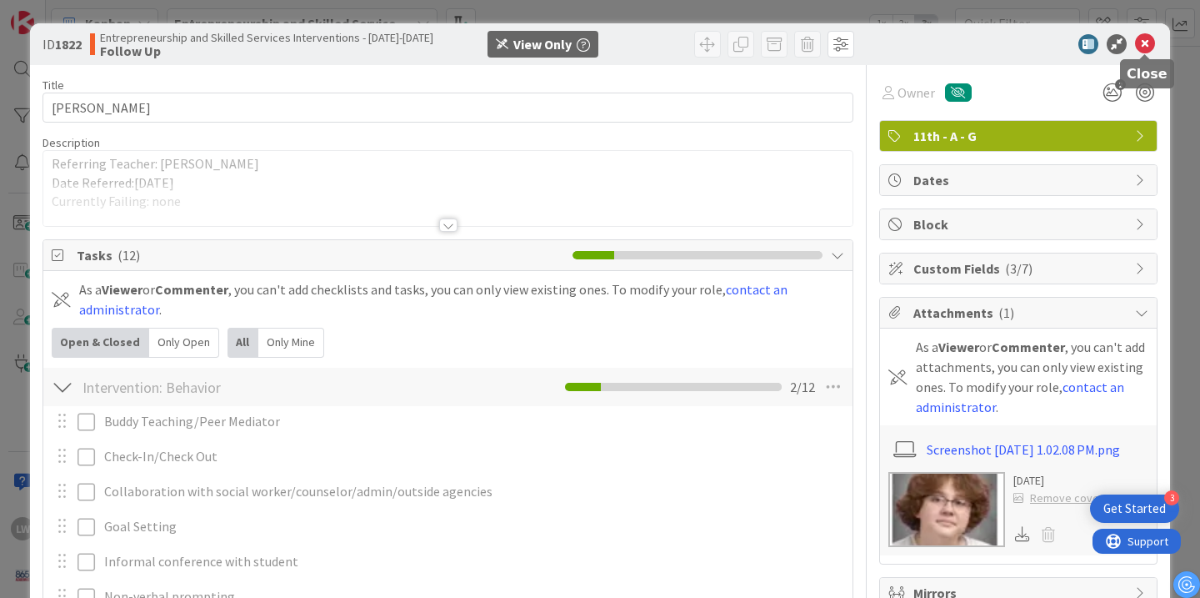
click at [1142, 46] on icon at bounding box center [1145, 44] width 20 height 20
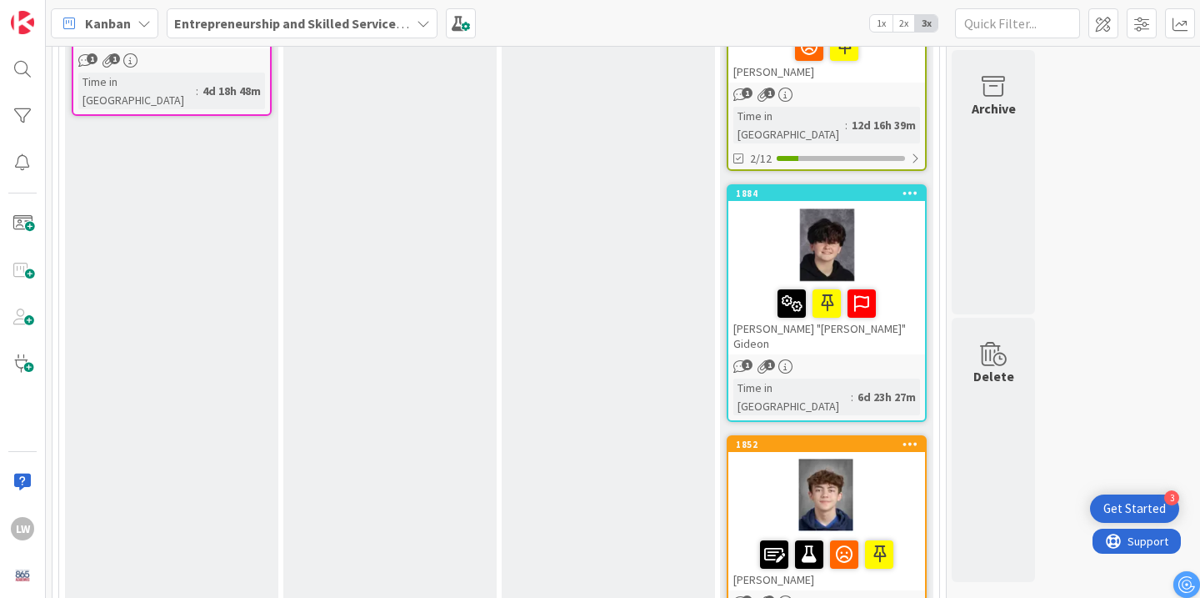
scroll to position [623, 0]
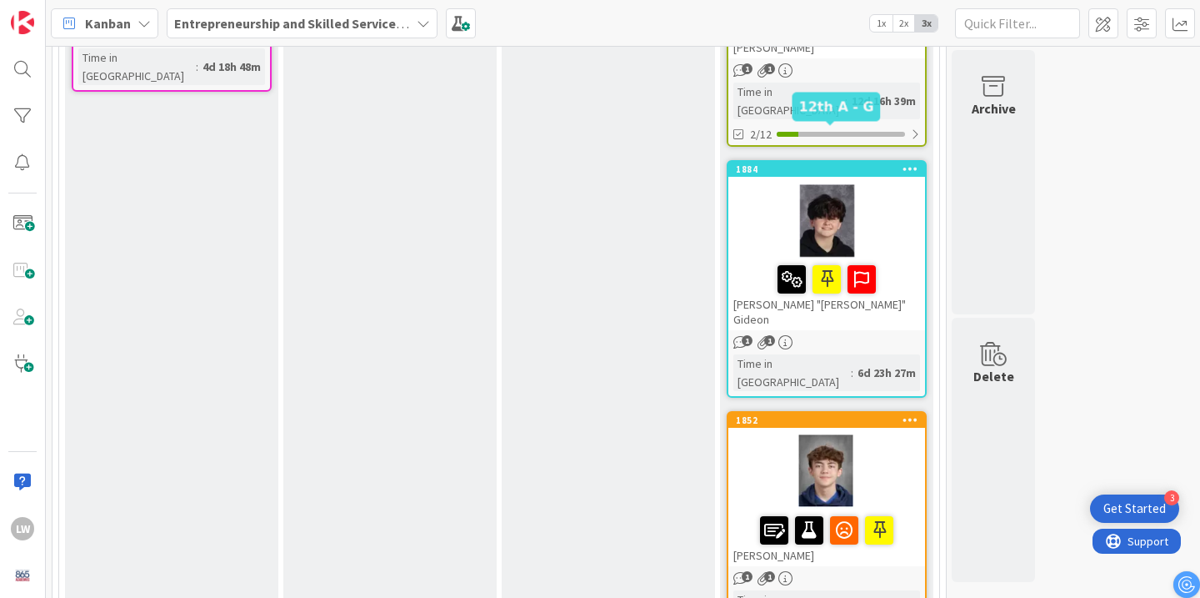
click at [765, 163] on div "1884" at bounding box center [830, 169] width 189 height 12
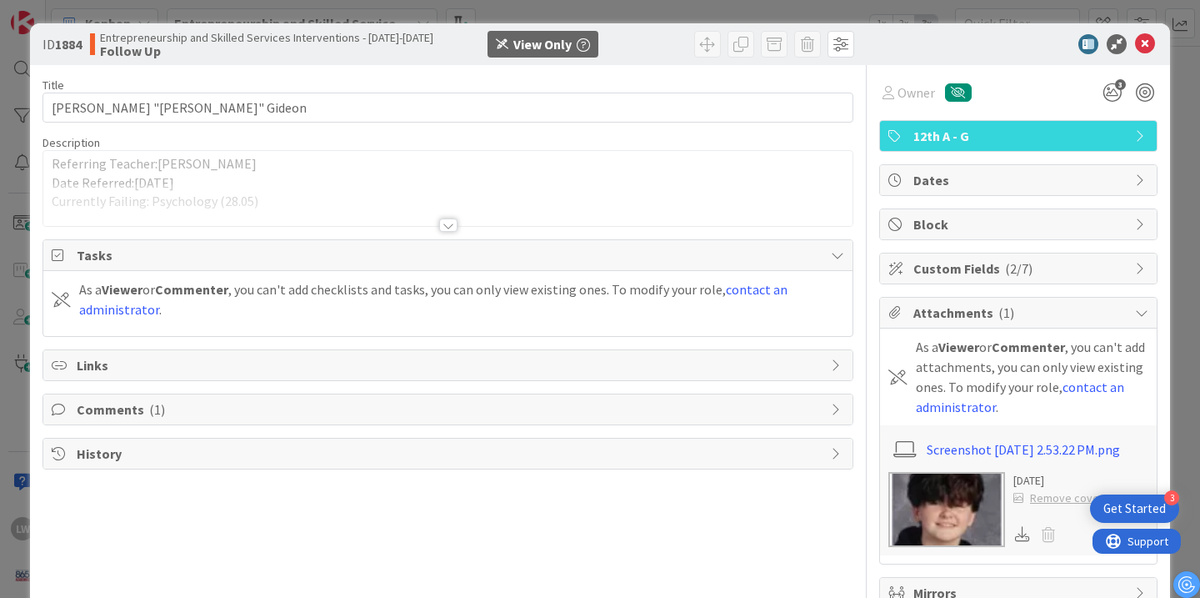
click at [453, 218] on div at bounding box center [448, 224] width 18 height 13
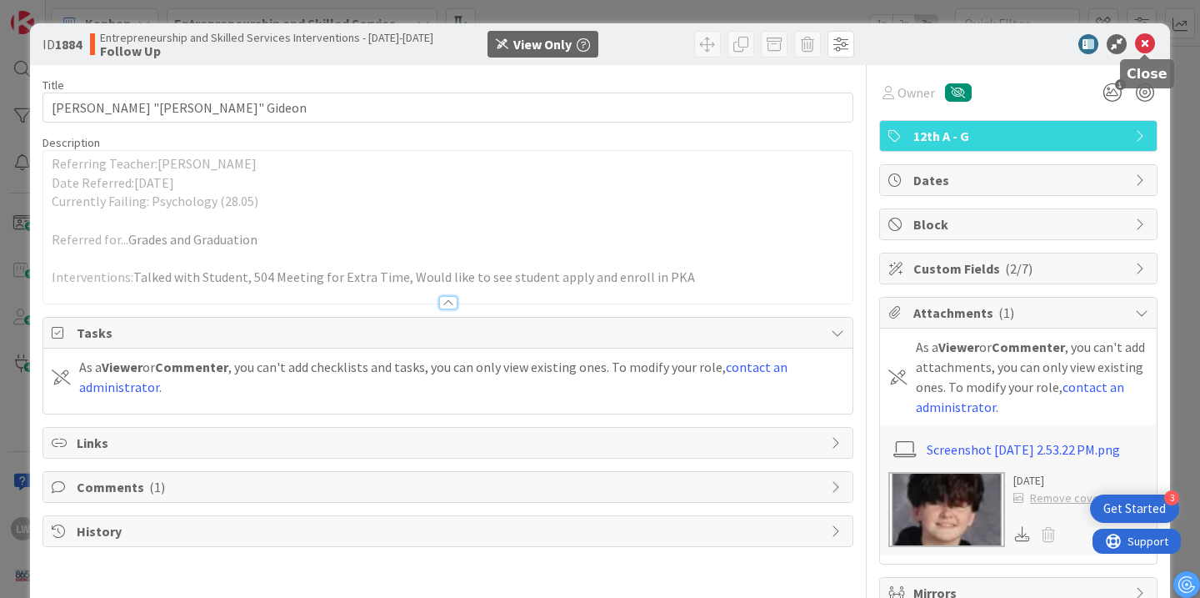
click at [1152, 41] on icon at bounding box center [1145, 44] width 20 height 20
